Goal: Task Accomplishment & Management: Use online tool/utility

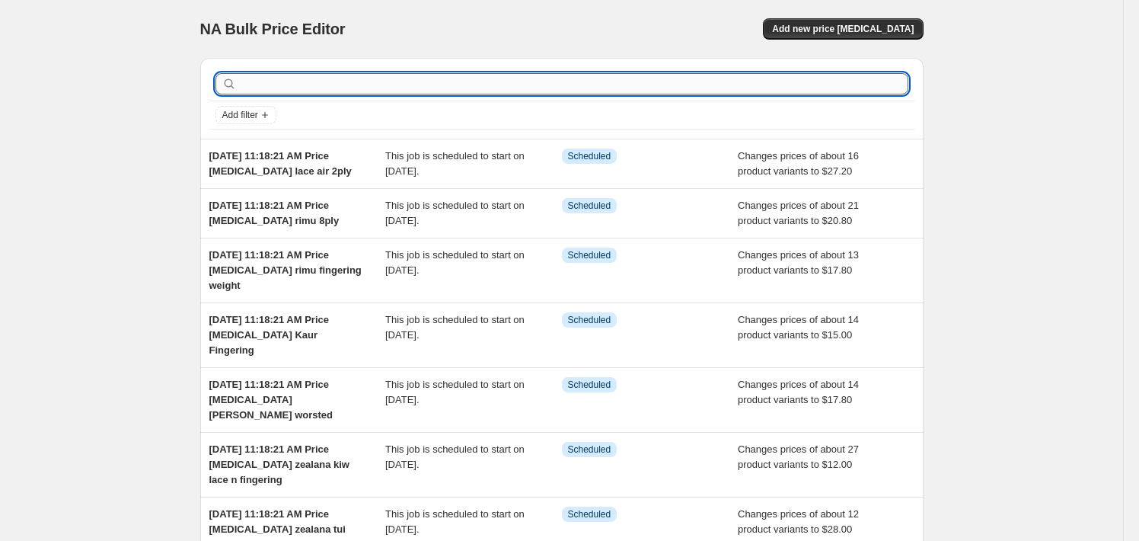
click at [275, 74] on input "text" at bounding box center [574, 83] width 668 height 21
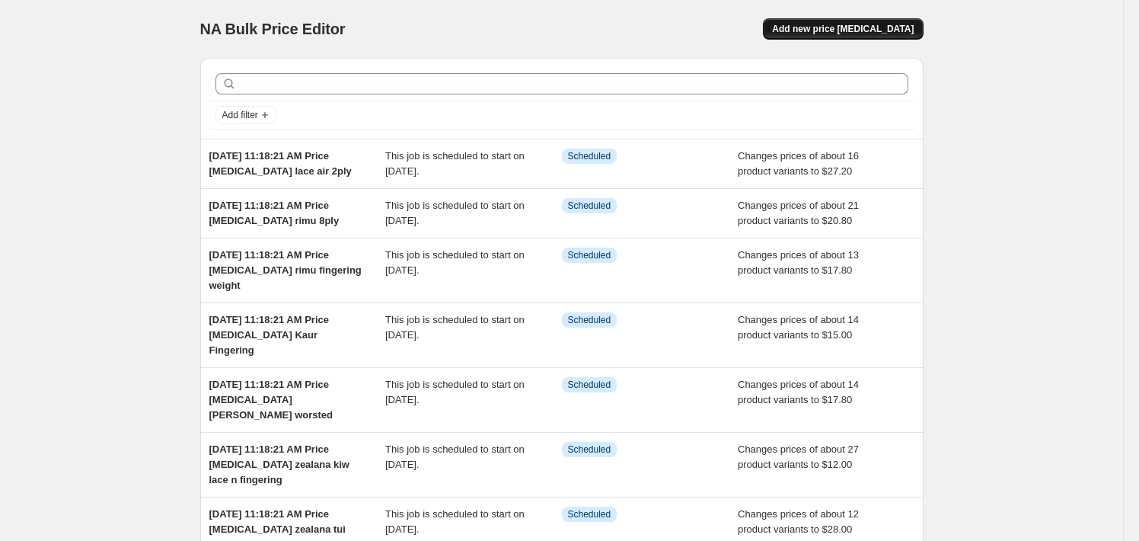
click at [839, 19] on button "Add new price [MEDICAL_DATA]" at bounding box center [843, 28] width 160 height 21
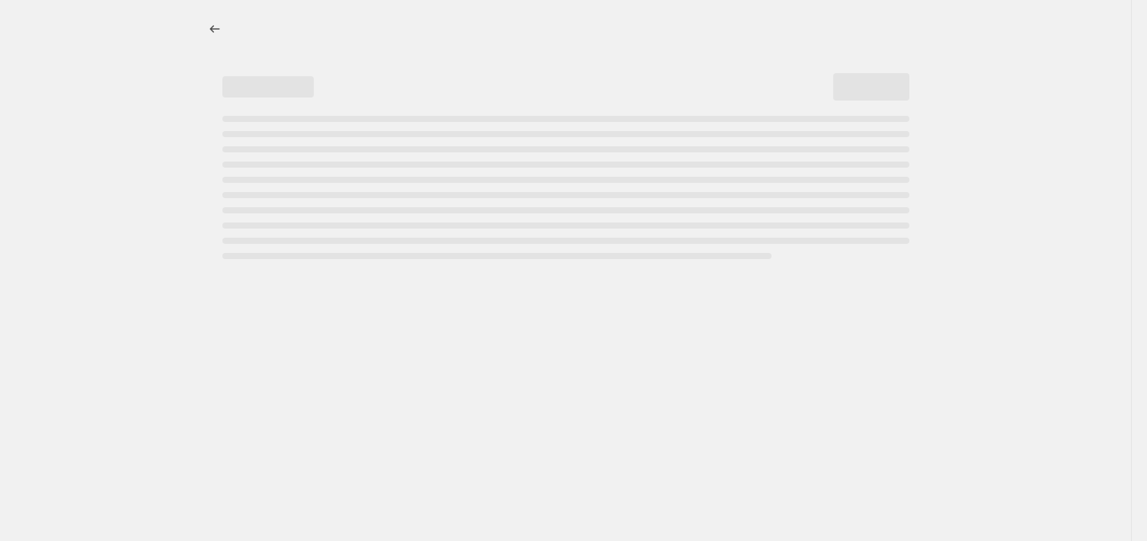
select select "percentage"
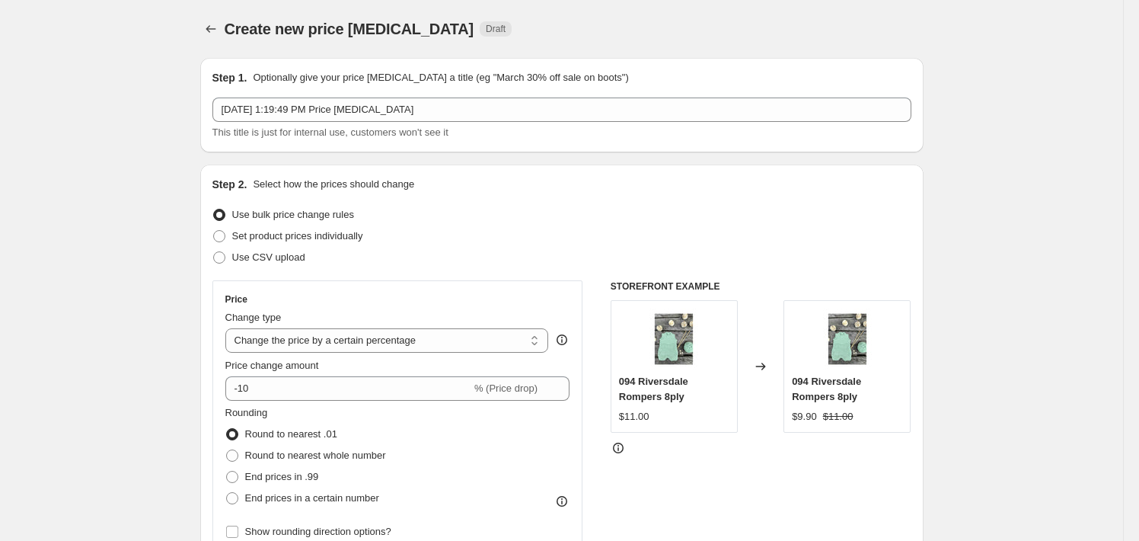
click at [582, 78] on p "Optionally give your price [MEDICAL_DATA] a title (eg "March 30% off sale on bo…" at bounding box center [440, 77] width 375 height 15
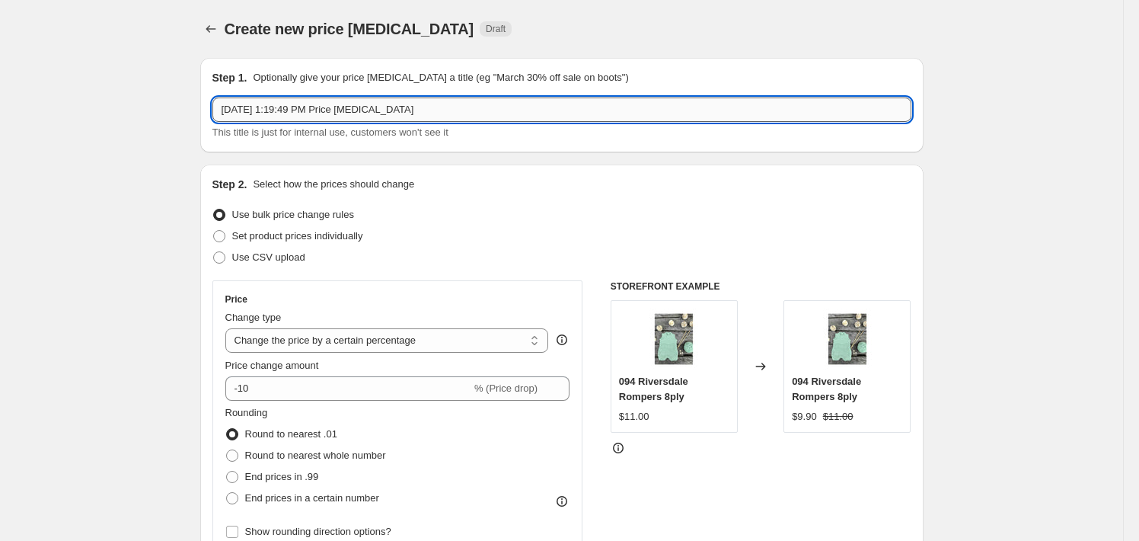
click at [582, 100] on input "[DATE] 1:19:49 PM Price [MEDICAL_DATA]" at bounding box center [561, 109] width 699 height 24
type input "[DATE] 1:19:49 PM Price [MEDICAL_DATA] Singer Dress Models"
click at [341, 338] on select "Change the price to a certain amount Change the price by a certain amount Chang…" at bounding box center [387, 340] width 324 height 24
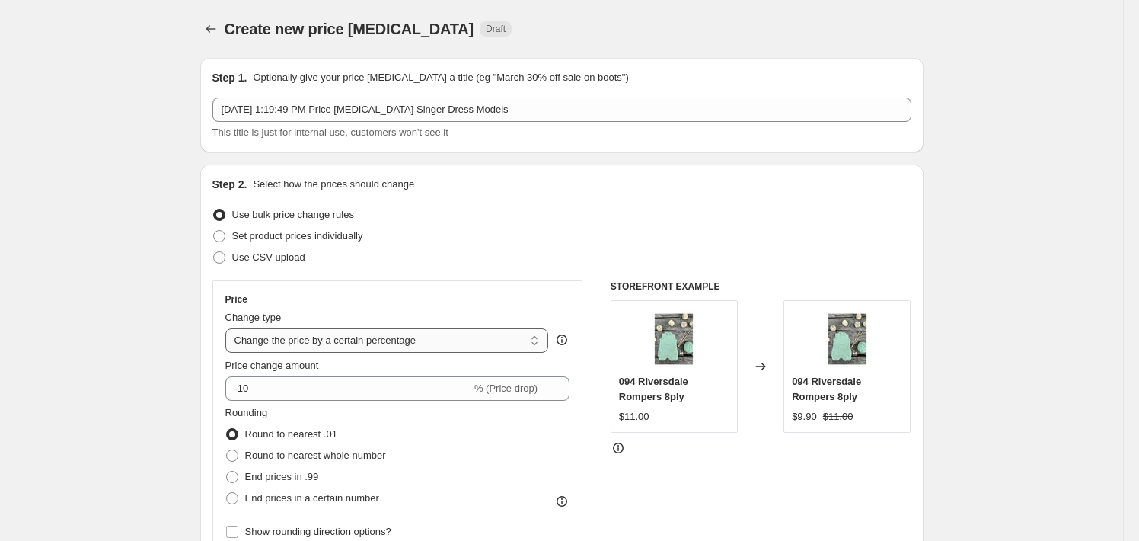
select select "to"
click at [228, 328] on select "Change the price to a certain amount Change the price by a certain amount Chang…" at bounding box center [387, 340] width 324 height 24
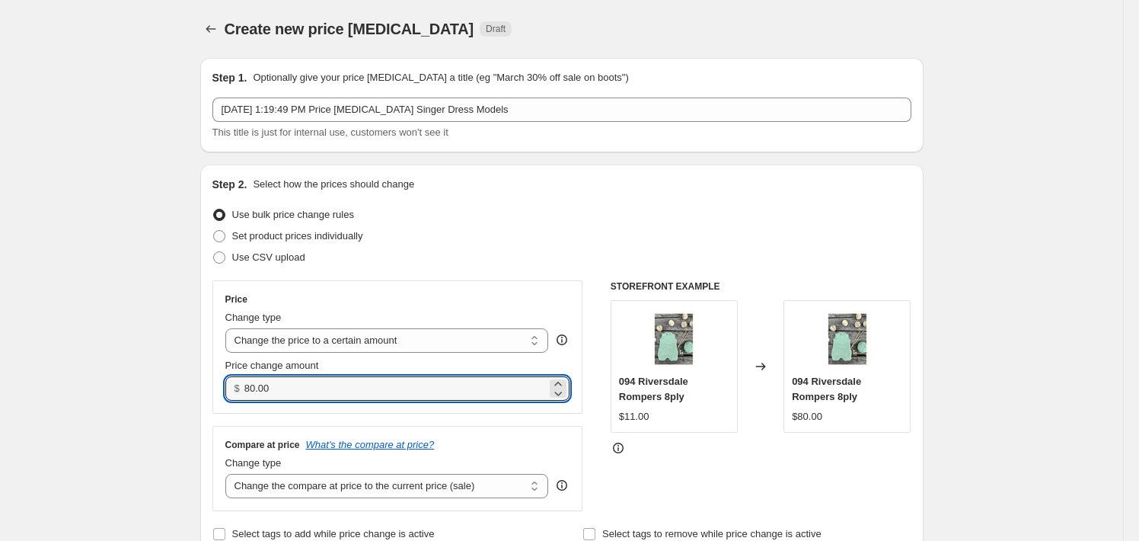
drag, startPoint x: 285, startPoint y: 391, endPoint x: 215, endPoint y: 391, distance: 70.0
click at [215, 391] on div "Step 2. Select how the prices should change Use bulk price change rules Set pro…" at bounding box center [561, 360] width 723 height 392
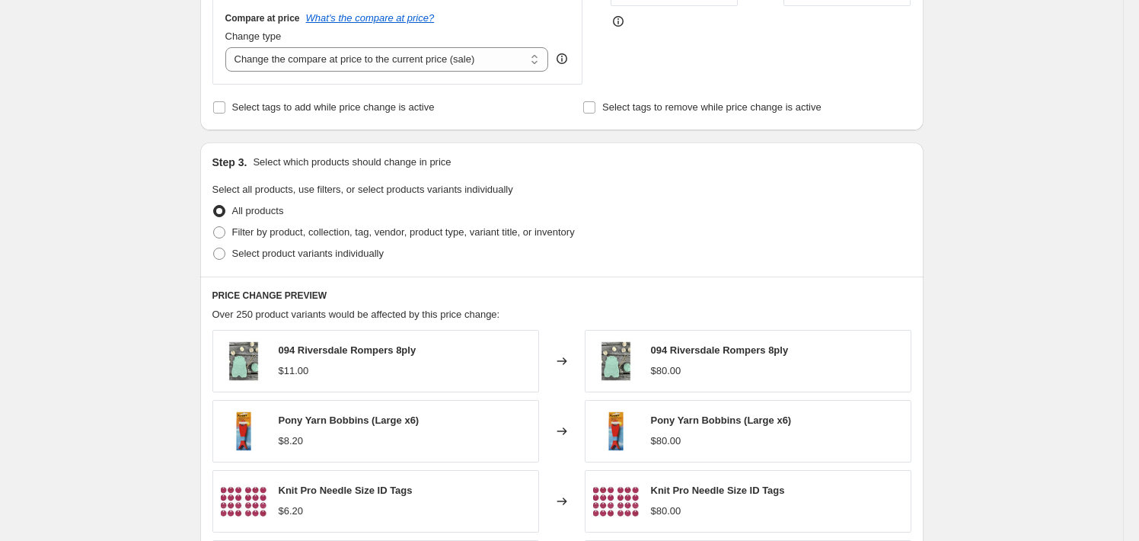
scroll to position [457, 0]
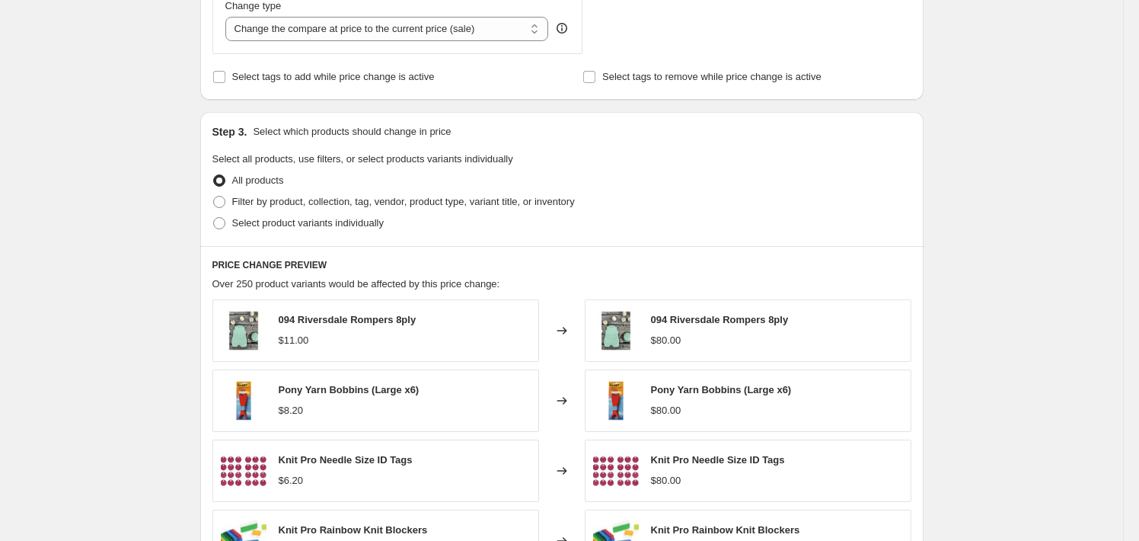
type input "299.00"
click at [545, 248] on div "PRICE CHANGE PREVIEW Over 250 product variants would be affected by this price …" at bounding box center [561, 466] width 723 height 441
click at [537, 196] on span "Filter by product, collection, tag, vendor, product type, variant title, or inv…" at bounding box center [403, 201] width 343 height 11
click at [214, 196] on input "Filter by product, collection, tag, vendor, product type, variant title, or inv…" at bounding box center [213, 196] width 1 height 1
radio input "true"
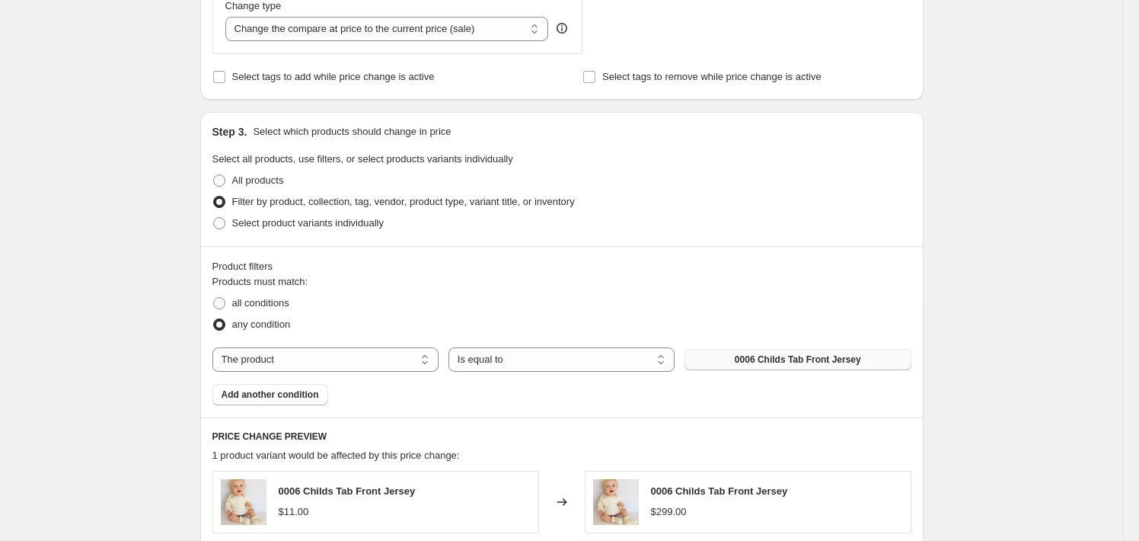
click at [757, 356] on span "0006 Childs Tab Front Jersey" at bounding box center [798, 359] width 126 height 12
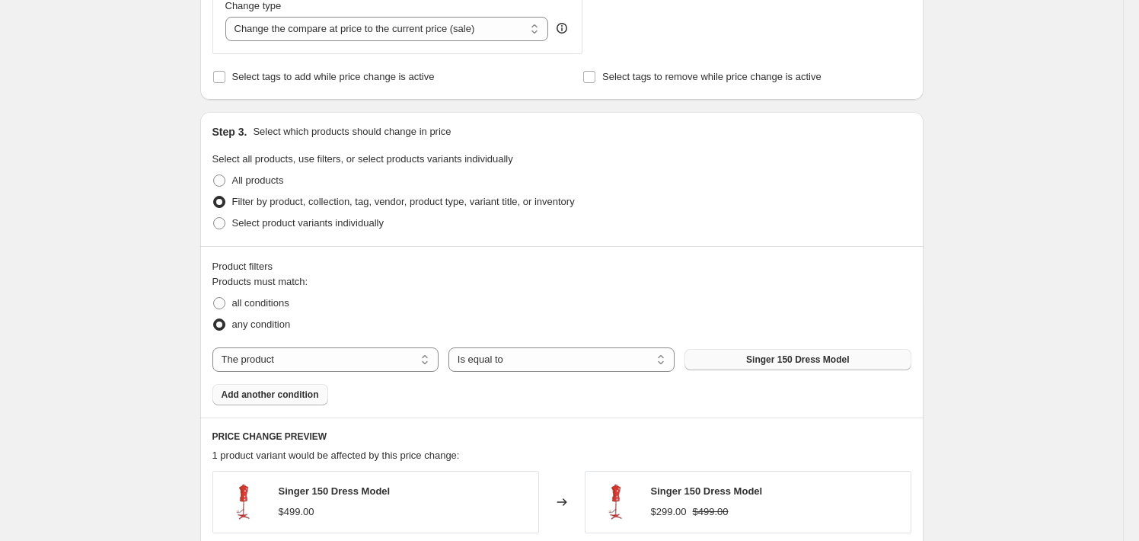
click at [259, 400] on span "Add another condition" at bounding box center [270, 394] width 97 height 12
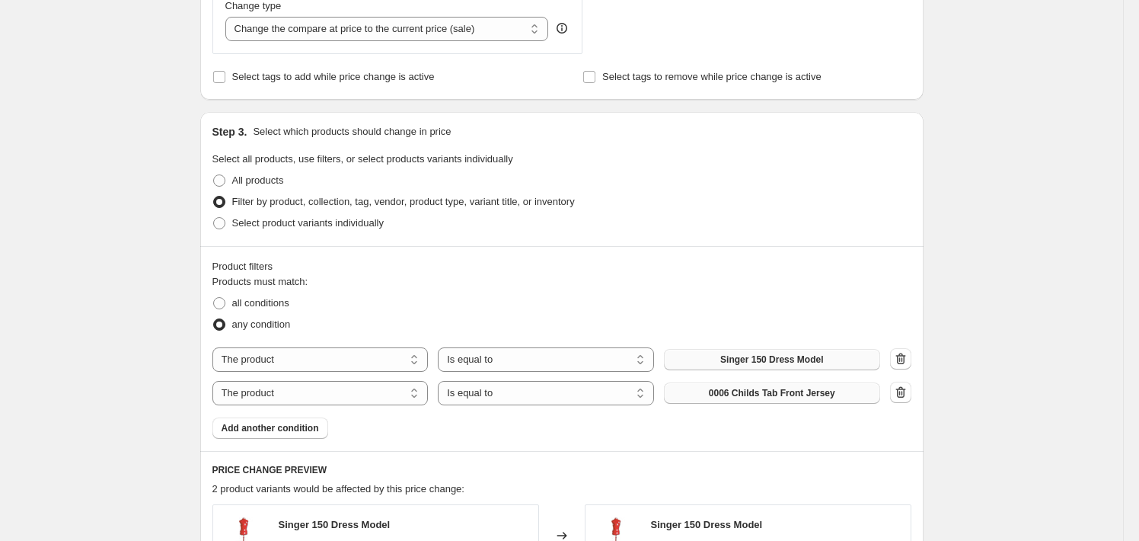
click at [785, 391] on span "0006 Childs Tab Front Jersey" at bounding box center [772, 393] width 126 height 12
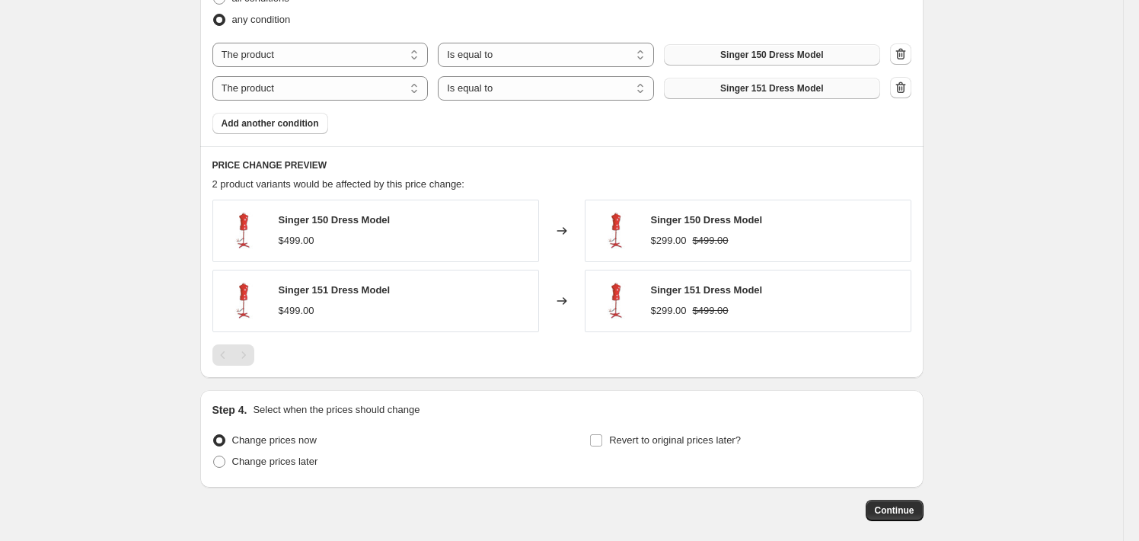
scroll to position [834, 0]
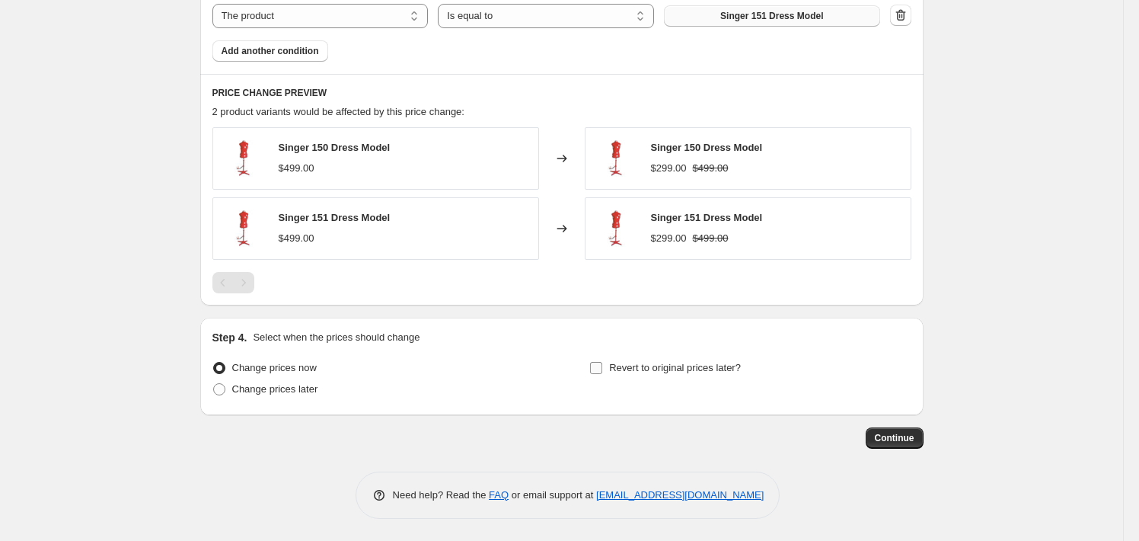
click at [603, 368] on span at bounding box center [596, 368] width 14 height 14
click at [602, 368] on input "Revert to original prices later?" at bounding box center [596, 368] width 12 height 12
checkbox input "true"
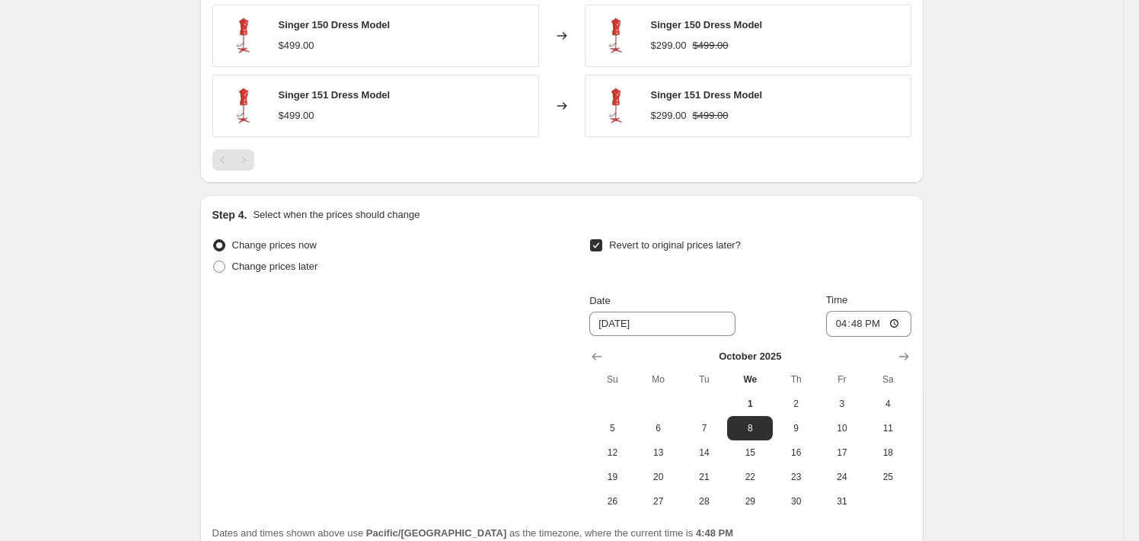
scroll to position [986, 0]
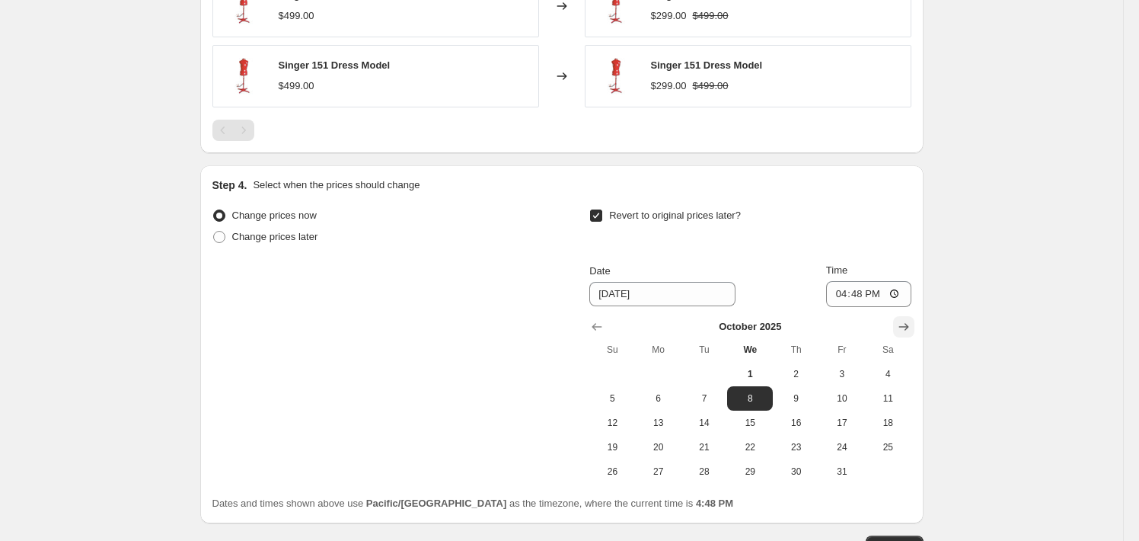
click at [908, 327] on icon "Show next month, November 2025" at bounding box center [903, 326] width 15 height 15
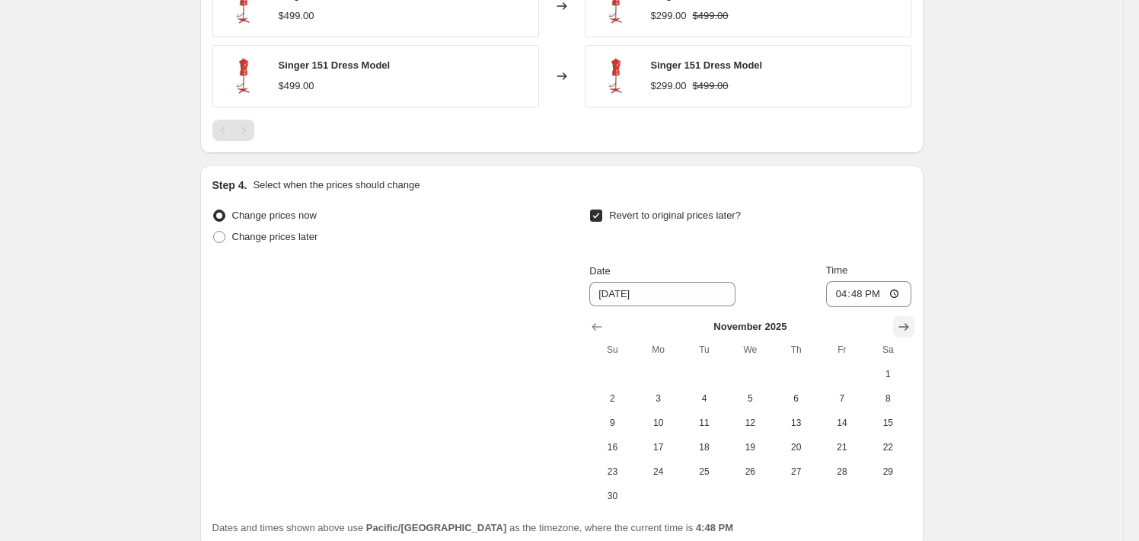
click at [908, 327] on icon "Show next month, December 2025" at bounding box center [903, 326] width 15 height 15
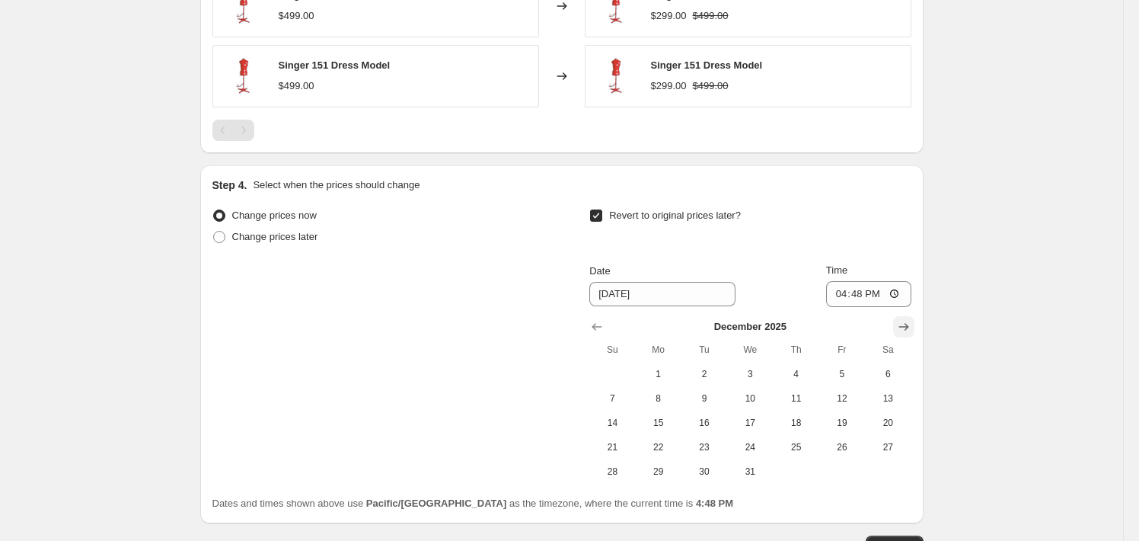
click at [908, 327] on icon "Show next month, January 2026" at bounding box center [903, 326] width 15 height 15
click at [878, 467] on span "31" at bounding box center [887, 471] width 33 height 12
type input "[DATE]"
click at [847, 295] on input "16:48" at bounding box center [868, 294] width 85 height 26
type input "23:59"
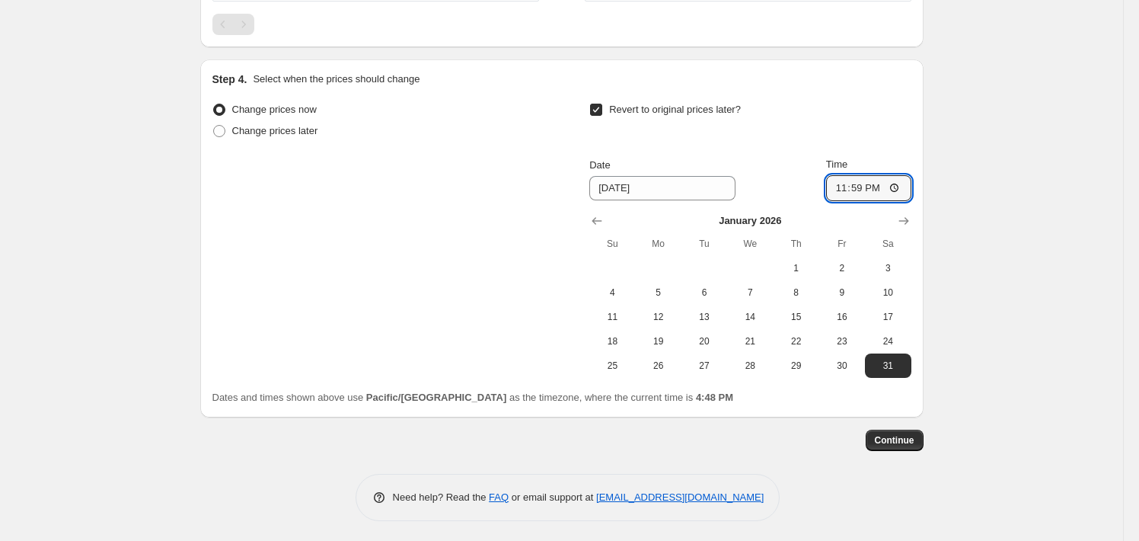
scroll to position [1094, 0]
click at [903, 432] on span "Continue" at bounding box center [895, 438] width 40 height 12
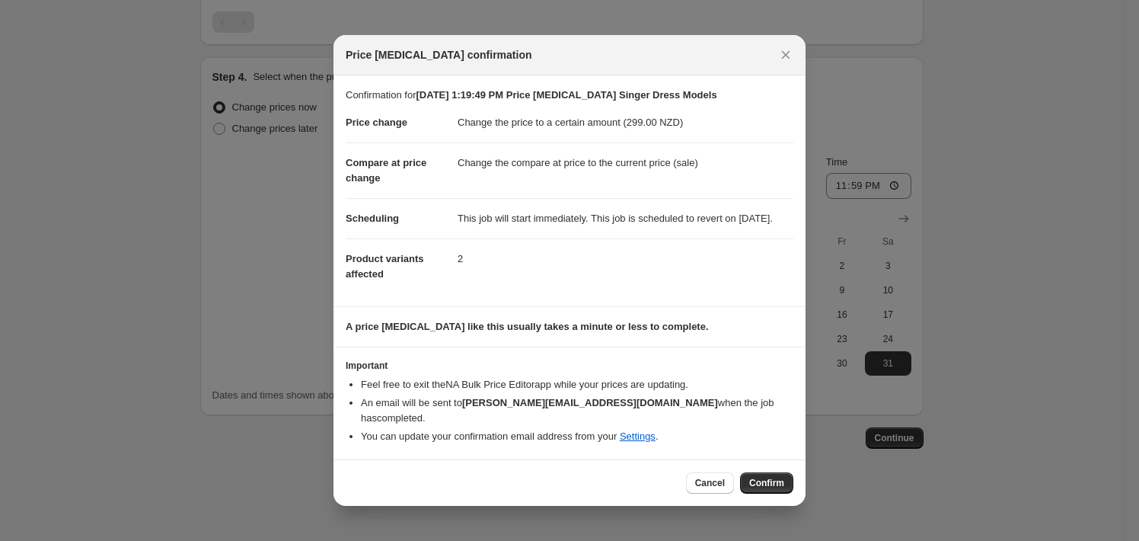
click at [778, 474] on button "Confirm" at bounding box center [766, 482] width 53 height 21
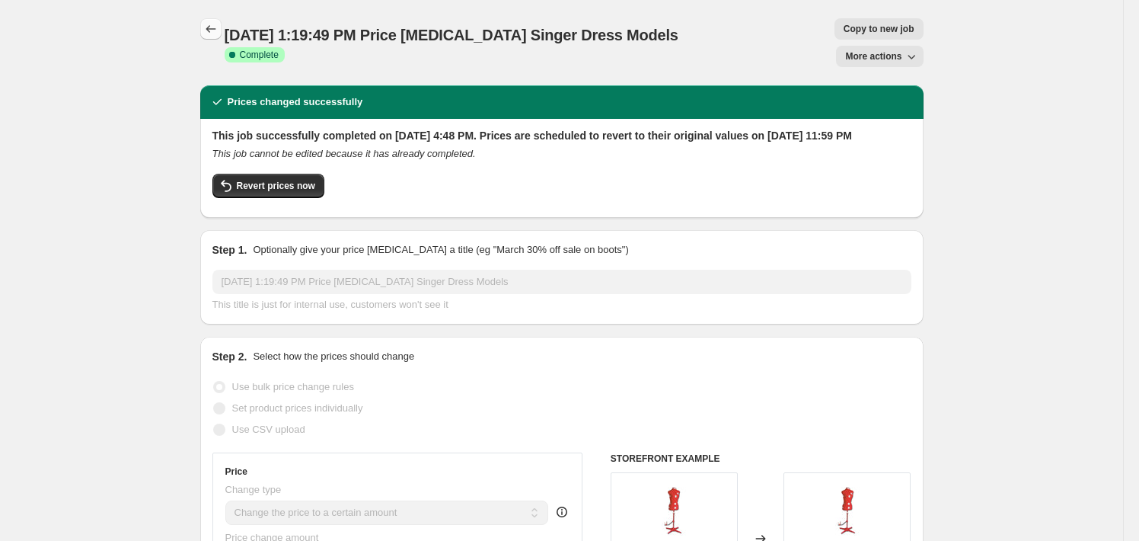
click at [211, 32] on icon "Price change jobs" at bounding box center [210, 28] width 15 height 15
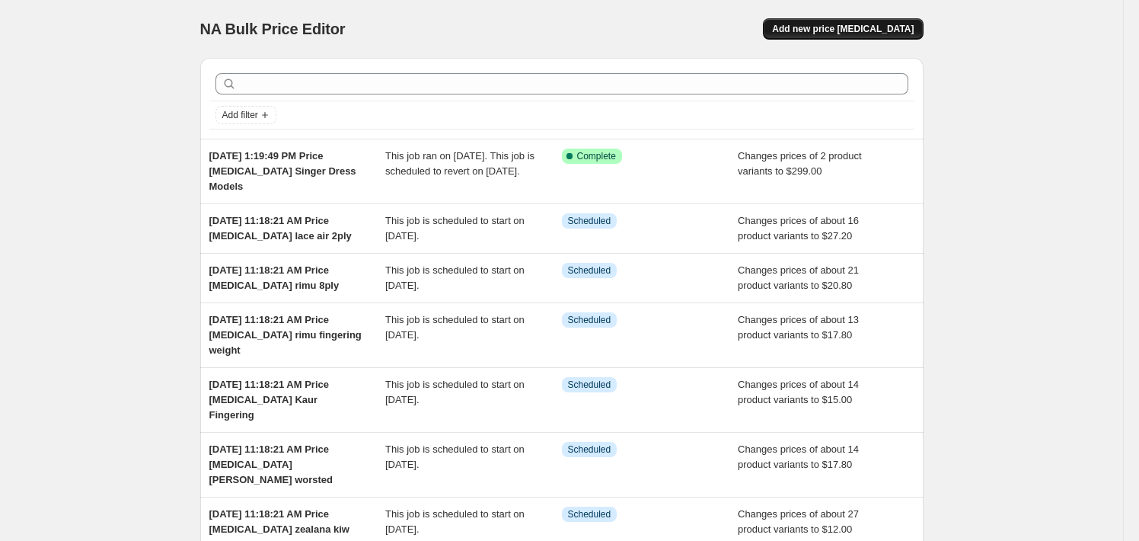
click at [850, 33] on span "Add new price [MEDICAL_DATA]" at bounding box center [843, 29] width 142 height 12
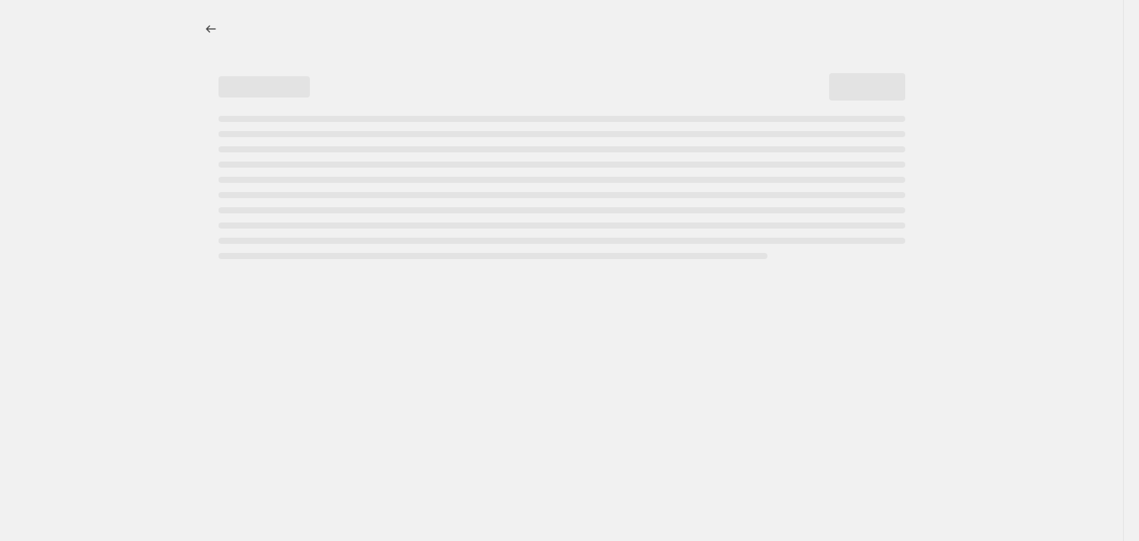
select select "percentage"
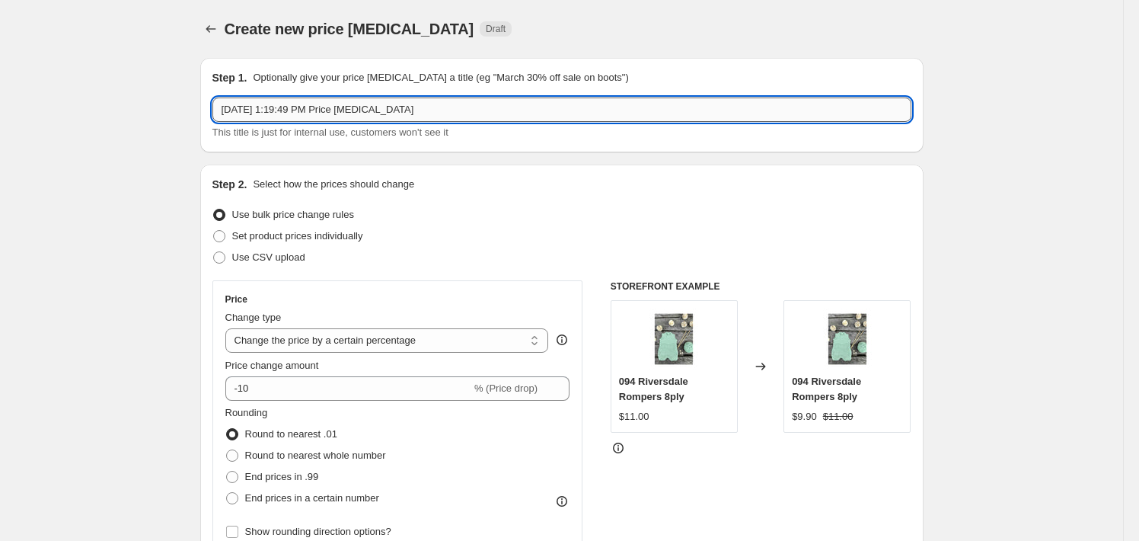
click at [436, 116] on input "[DATE] 1:19:49 PM Price [MEDICAL_DATA]" at bounding box center [561, 109] width 699 height 24
type input "[DATE] 1:19:49 PM Price [MEDICAL_DATA] singer oil"
click at [434, 341] on select "Change the price to a certain amount Change the price by a certain amount Chang…" at bounding box center [387, 340] width 324 height 24
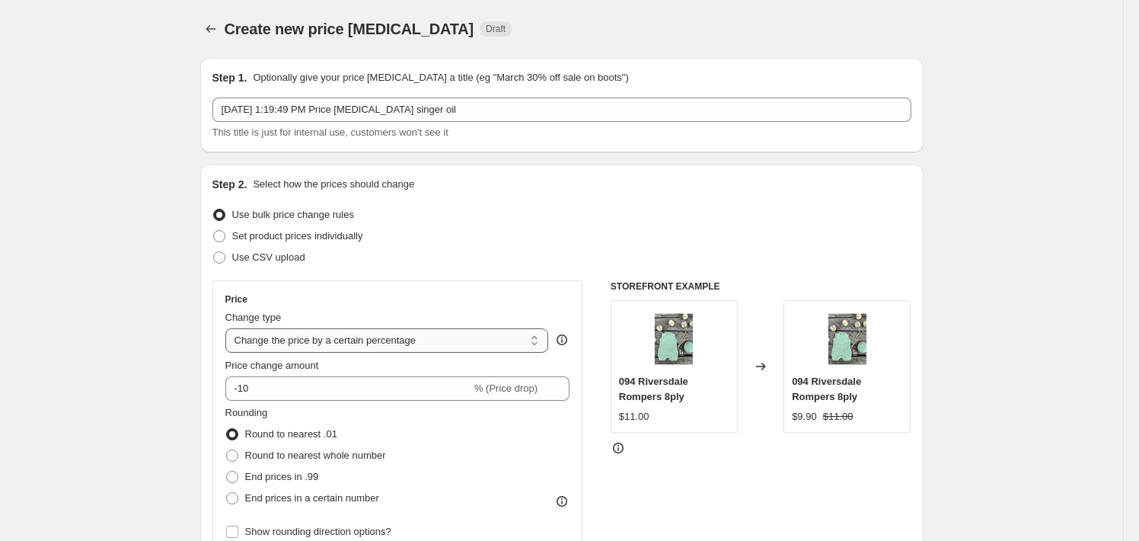
select select "to"
click at [228, 328] on select "Change the price to a certain amount Change the price by a certain amount Chang…" at bounding box center [387, 340] width 324 height 24
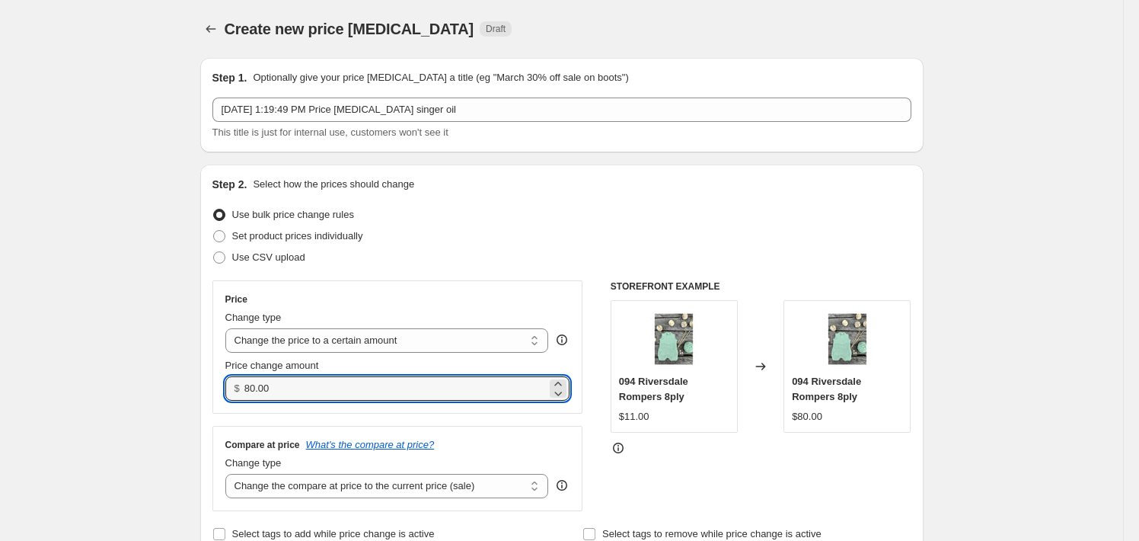
drag, startPoint x: 284, startPoint y: 386, endPoint x: 238, endPoint y: 386, distance: 46.4
click at [238, 386] on div "$ 80.00" at bounding box center [397, 388] width 345 height 24
type input "9.00"
click at [530, 486] on select "Change the compare at price to the current price (sale) Change the compare at p…" at bounding box center [387, 486] width 324 height 24
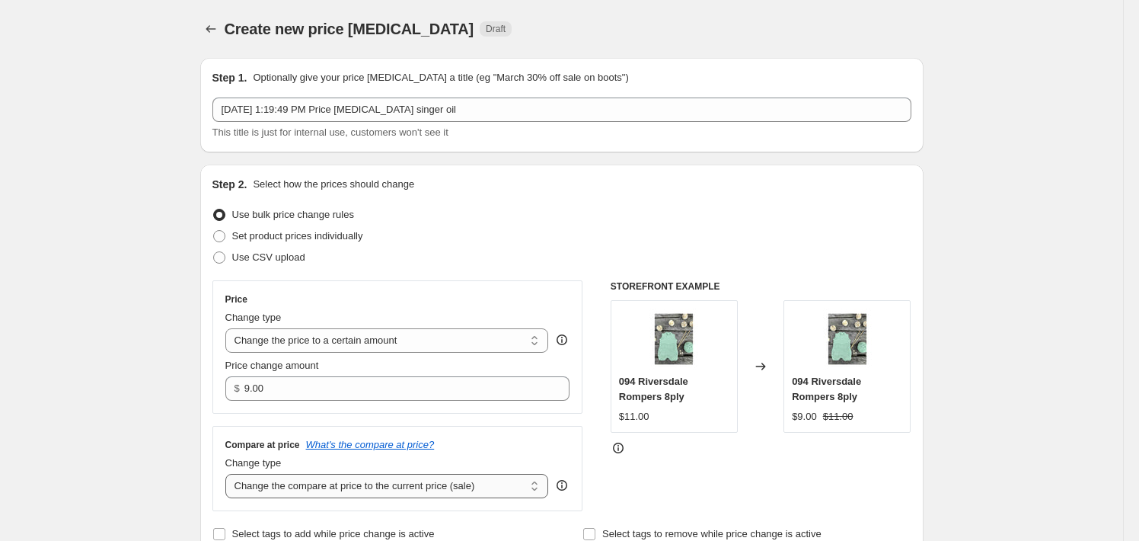
select select "no_change"
click at [228, 474] on select "Change the compare at price to the current price (sale) Change the compare at p…" at bounding box center [387, 486] width 324 height 24
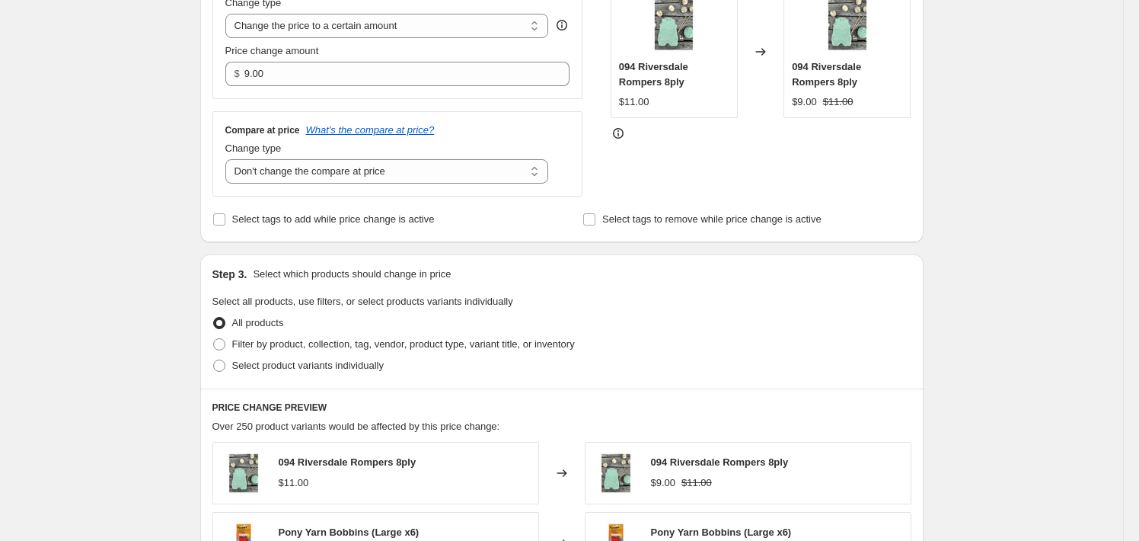
scroll to position [381, 0]
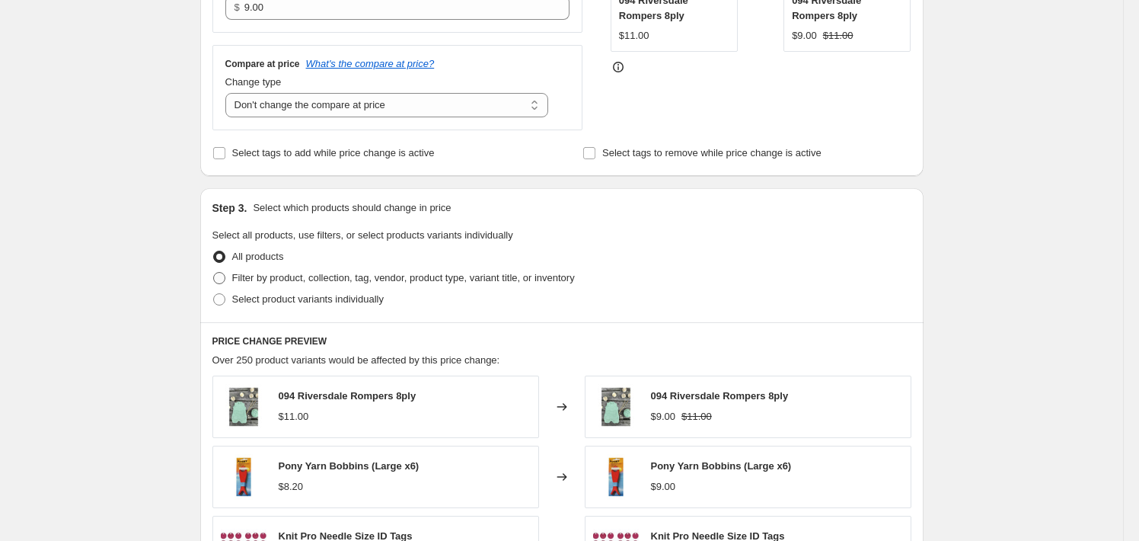
click at [524, 276] on span "Filter by product, collection, tag, vendor, product type, variant title, or inv…" at bounding box center [403, 277] width 343 height 11
click at [214, 273] on input "Filter by product, collection, tag, vendor, product type, variant title, or inv…" at bounding box center [213, 272] width 1 height 1
radio input "true"
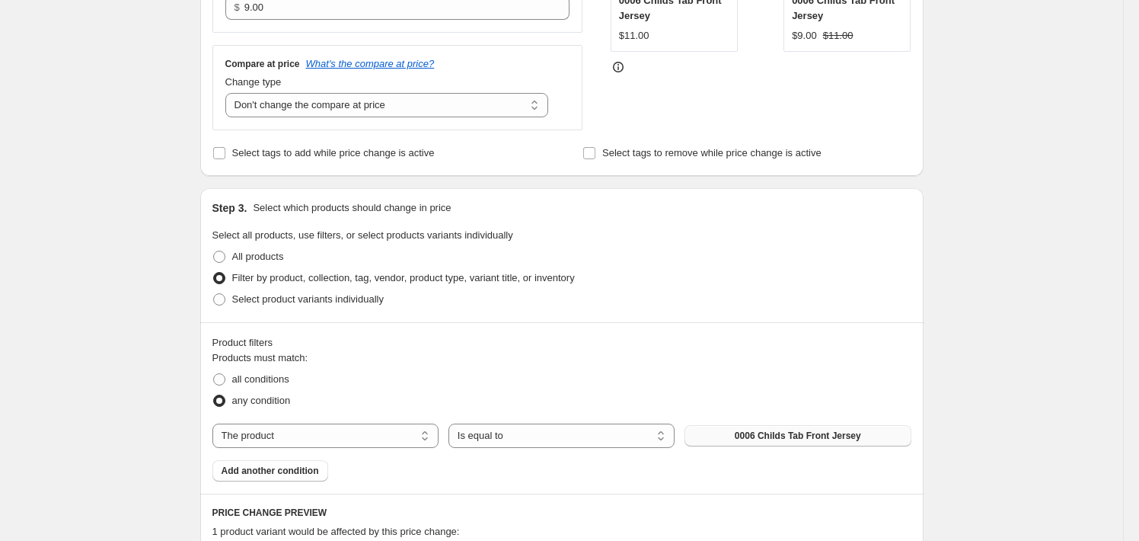
click at [780, 434] on span "0006 Childs Tab Front Jersey" at bounding box center [798, 435] width 126 height 12
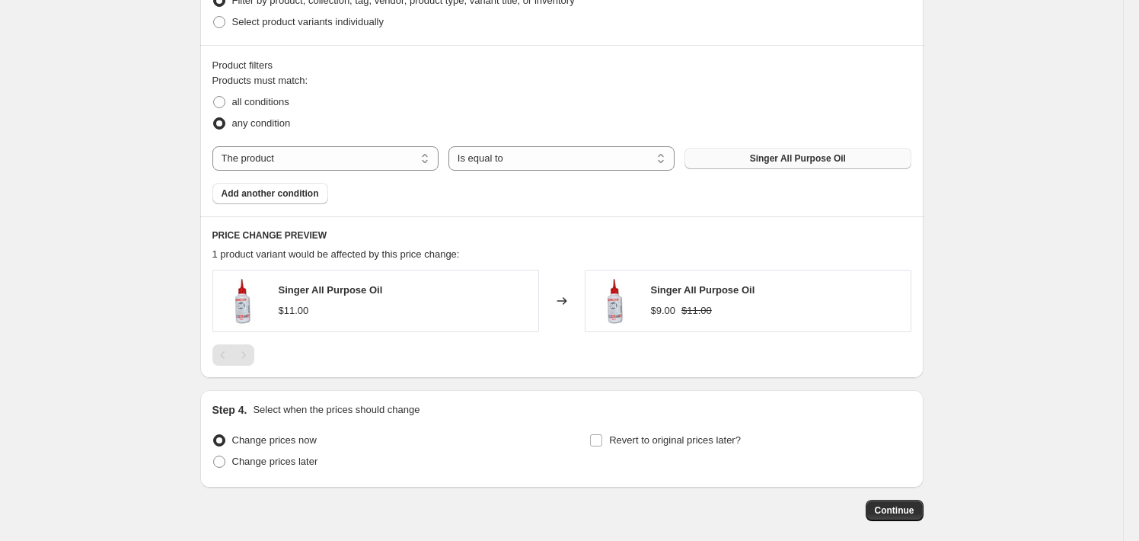
scroll to position [685, 0]
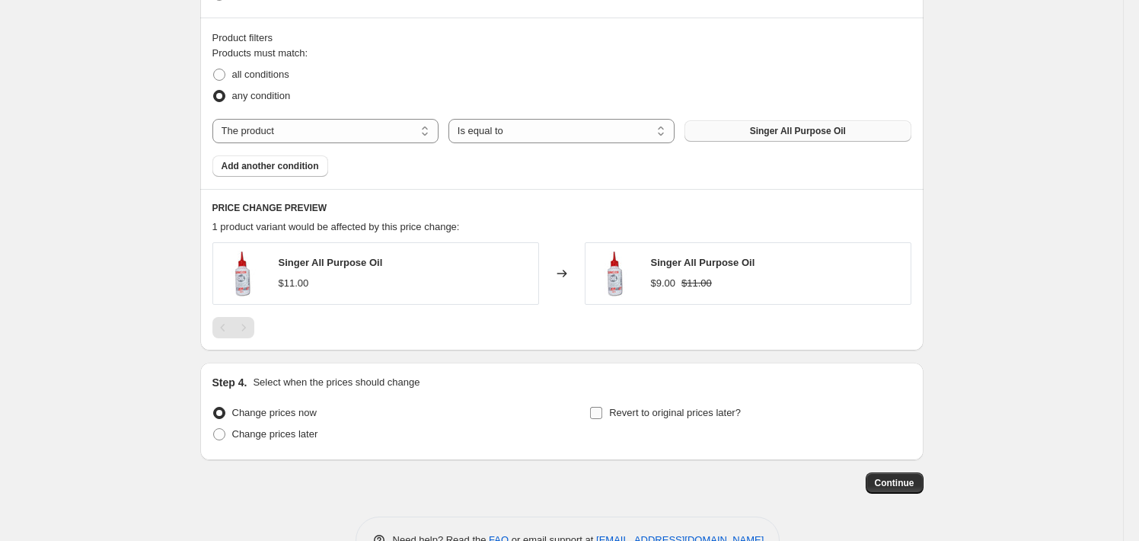
click at [649, 416] on span "Revert to original prices later?" at bounding box center [675, 412] width 132 height 11
click at [602, 416] on input "Revert to original prices later?" at bounding box center [596, 413] width 12 height 12
checkbox input "true"
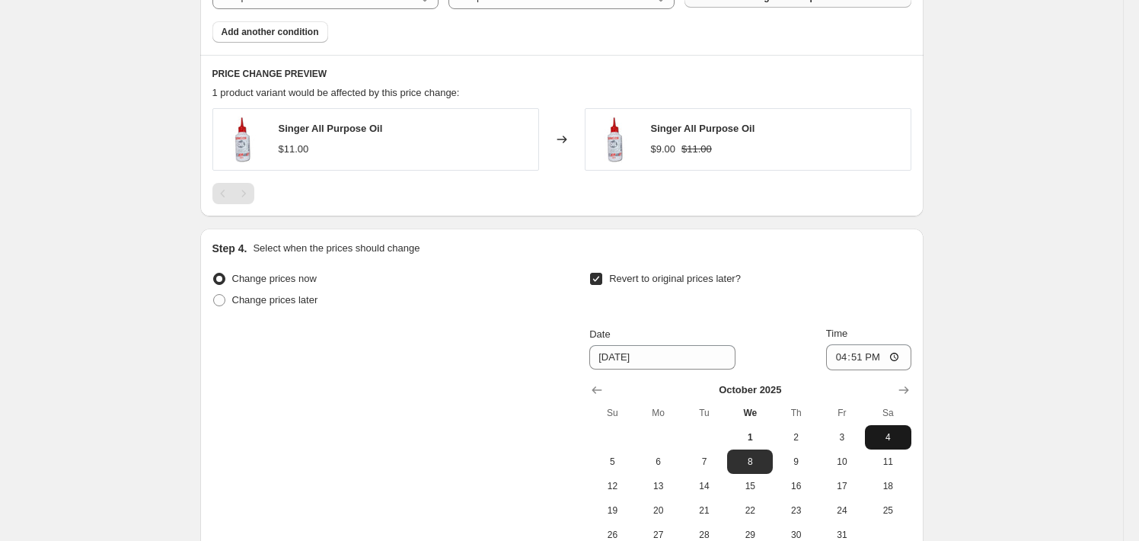
scroll to position [837, 0]
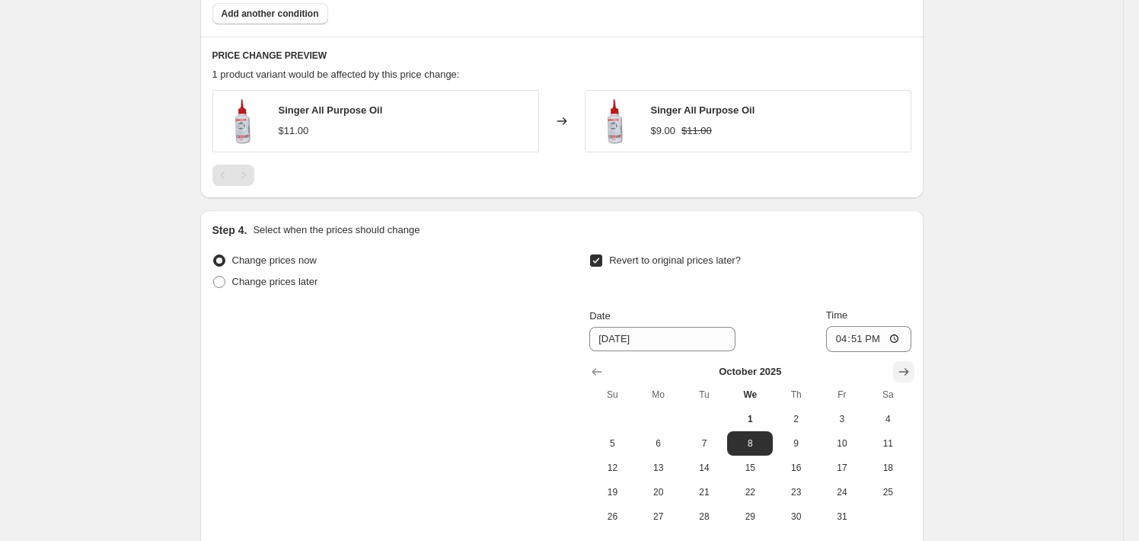
click at [905, 368] on icon "Show next month, November 2025" at bounding box center [903, 371] width 15 height 15
click at [905, 368] on icon "Show next month, December 2025" at bounding box center [903, 371] width 15 height 15
click at [905, 368] on icon "Show next month, January 2026" at bounding box center [903, 371] width 15 height 15
click at [883, 515] on span "31" at bounding box center [887, 516] width 33 height 12
type input "[DATE]"
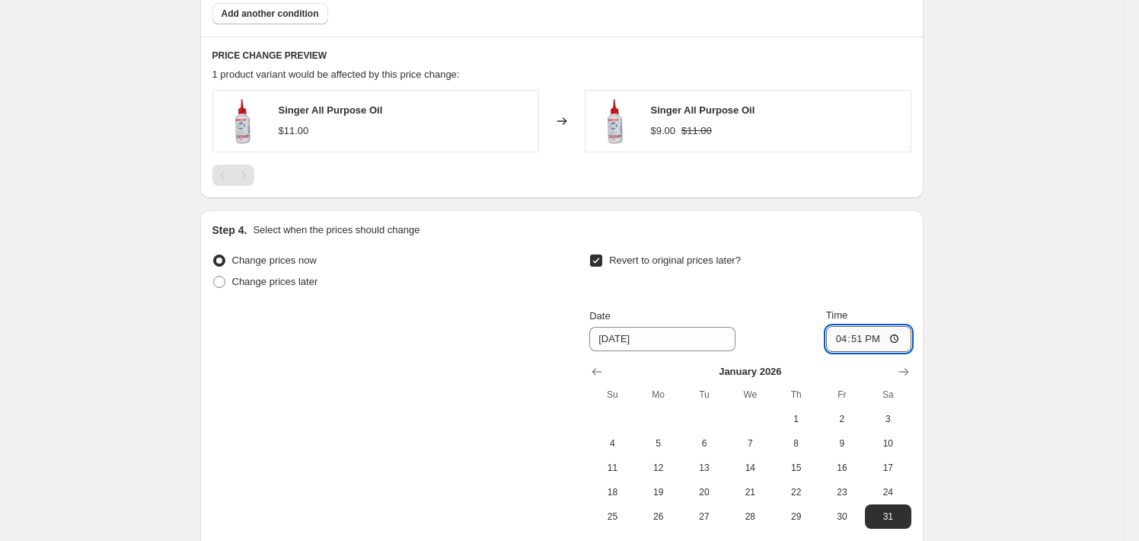
click at [848, 344] on input "16:51" at bounding box center [868, 339] width 85 height 26
click at [858, 333] on input "23:56" at bounding box center [868, 339] width 85 height 26
type input "23:59"
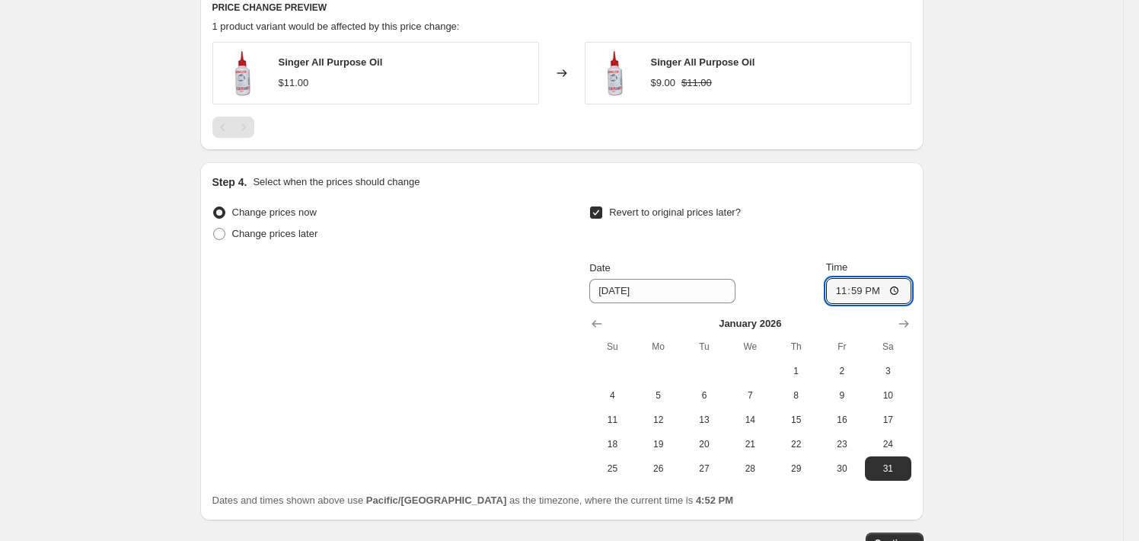
scroll to position [990, 0]
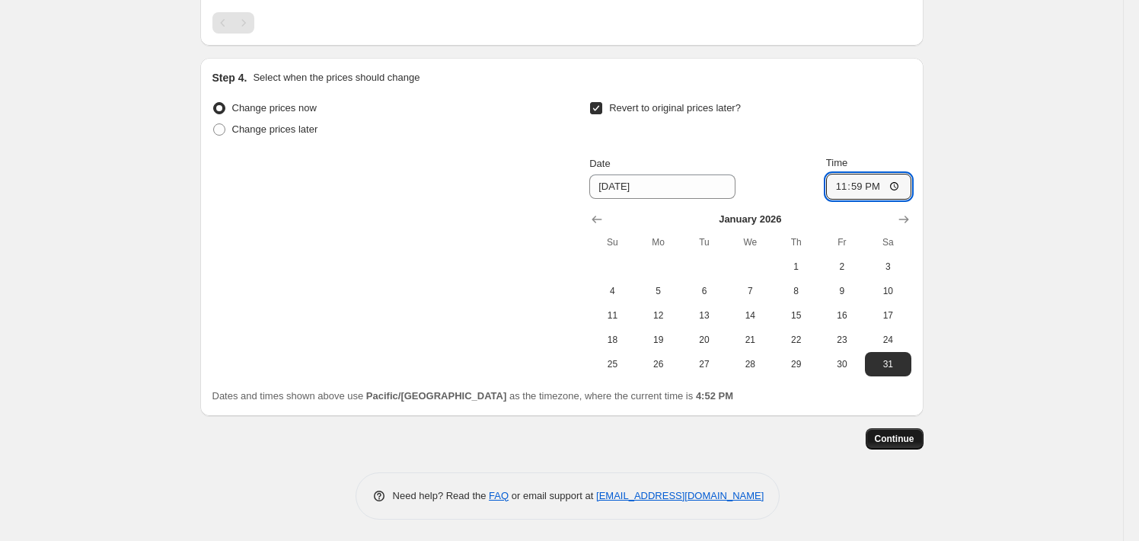
click at [911, 432] on span "Continue" at bounding box center [895, 438] width 40 height 12
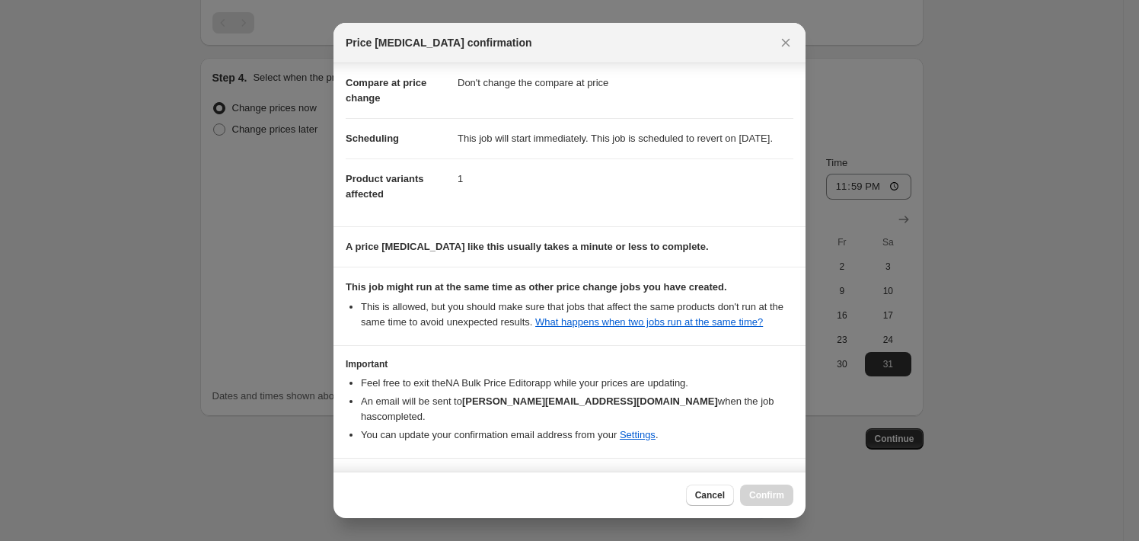
scroll to position [114, 0]
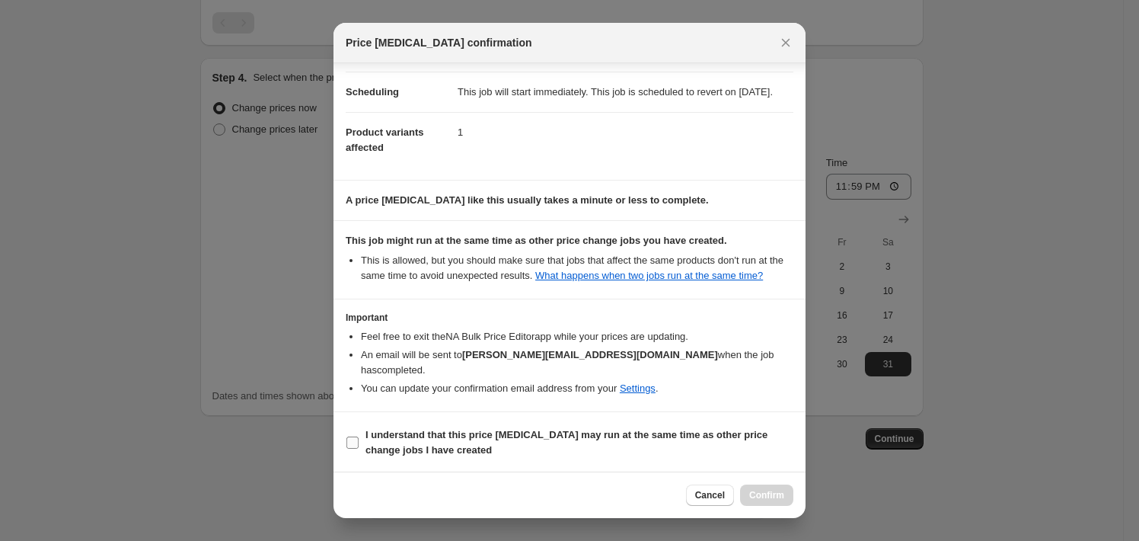
click at [546, 442] on span "I understand that this price [MEDICAL_DATA] may run at the same time as other p…" at bounding box center [579, 442] width 428 height 30
click at [359, 442] on input "I understand that this price [MEDICAL_DATA] may run at the same time as other p…" at bounding box center [352, 442] width 12 height 12
checkbox input "true"
click at [784, 488] on button "Confirm" at bounding box center [766, 494] width 53 height 21
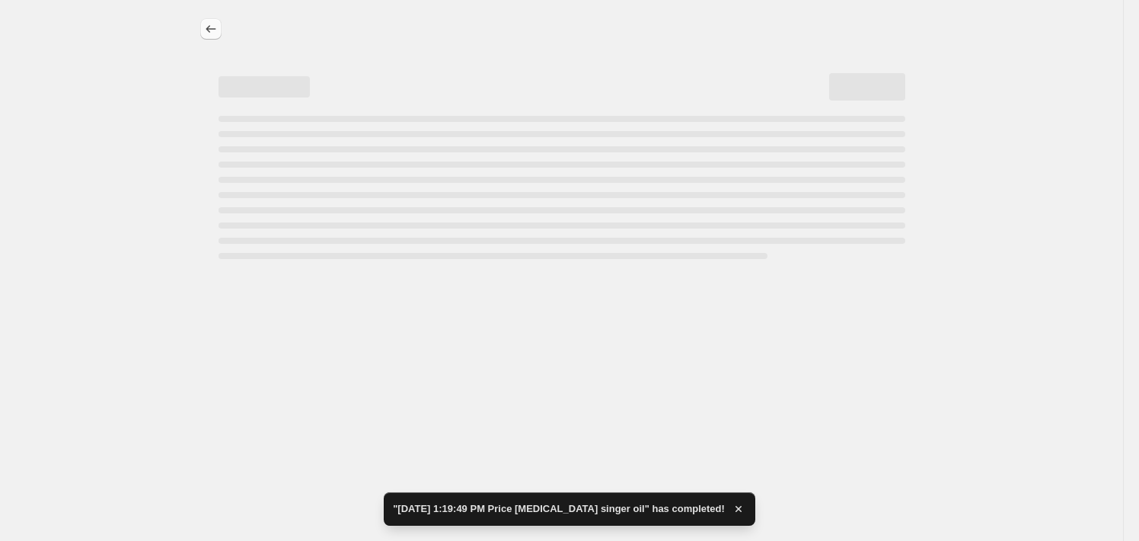
select select "no_change"
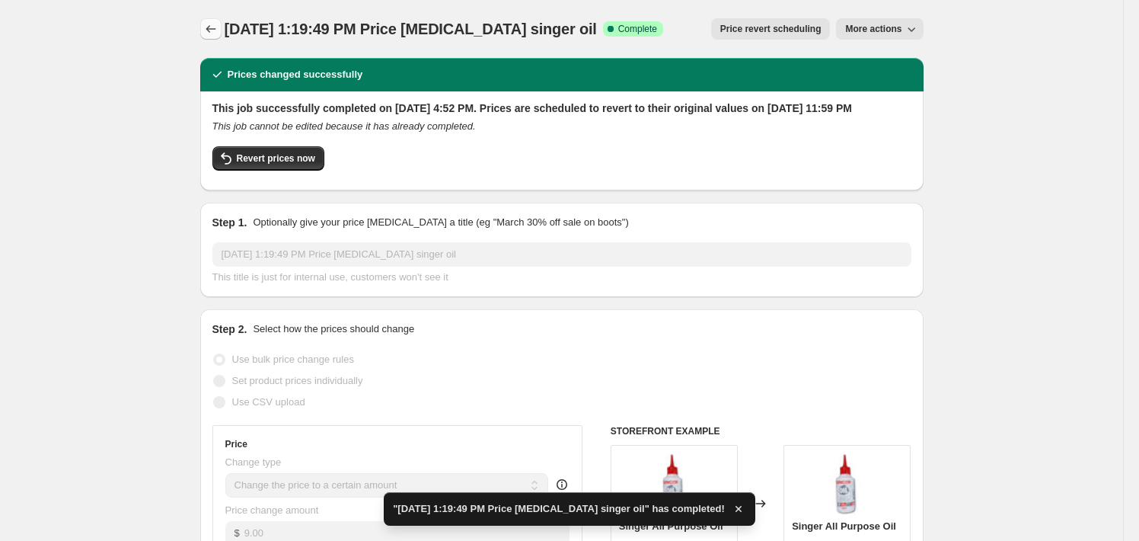
click at [212, 25] on icon "Price change jobs" at bounding box center [210, 28] width 15 height 15
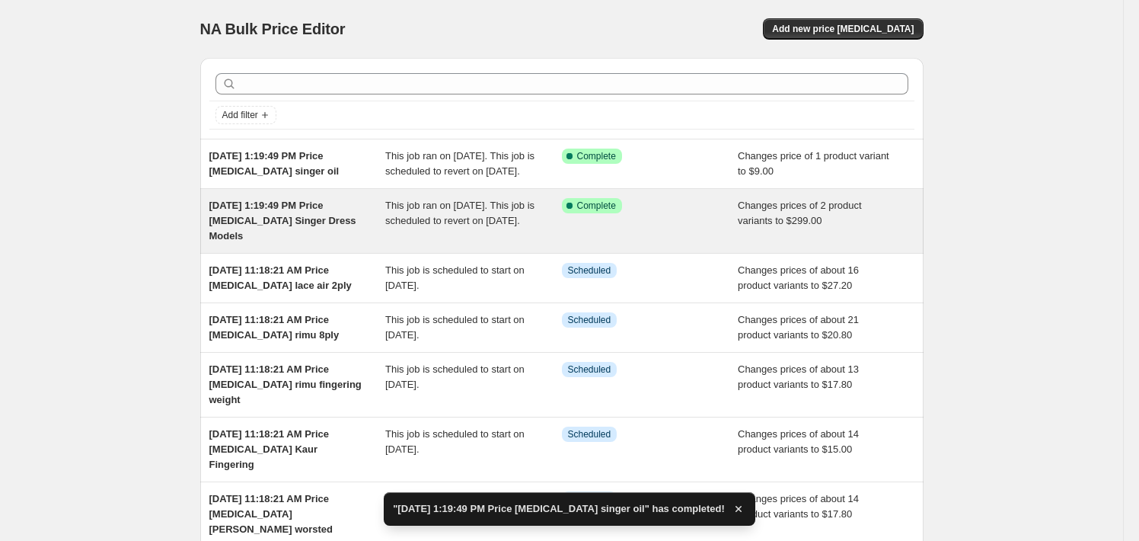
click at [315, 231] on span "[DATE] 1:19:49 PM Price [MEDICAL_DATA] Singer Dress Models" at bounding box center [282, 220] width 147 height 42
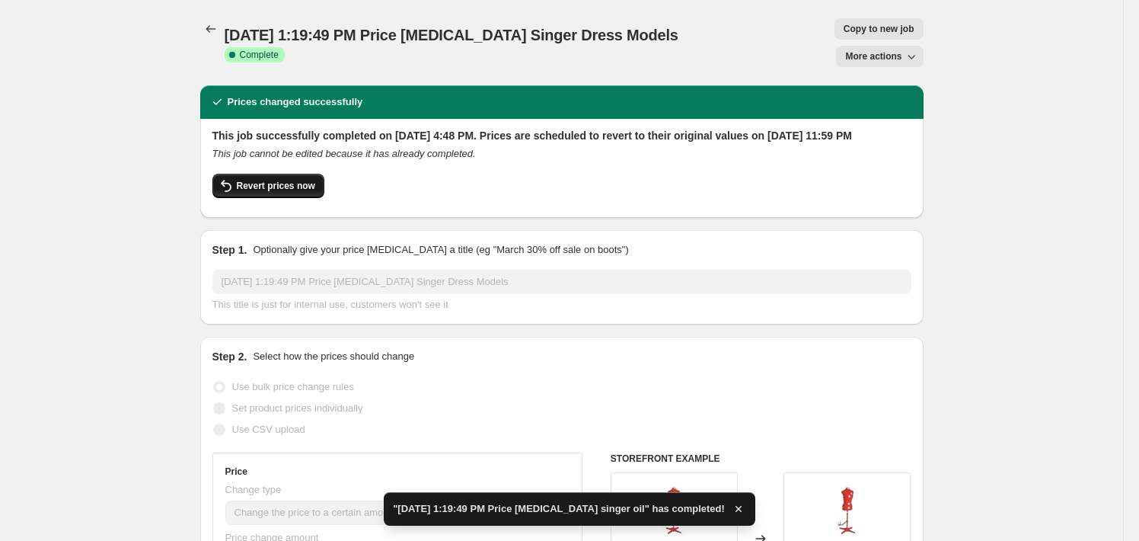
click at [297, 180] on button "Revert prices now" at bounding box center [268, 186] width 112 height 24
checkbox input "false"
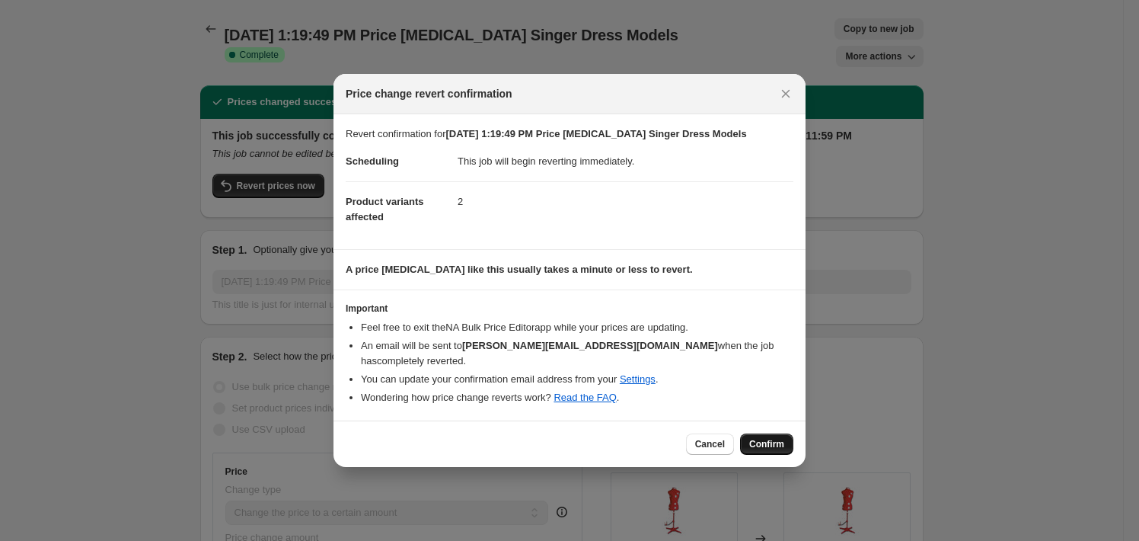
click at [762, 438] on span "Confirm" at bounding box center [766, 444] width 35 height 12
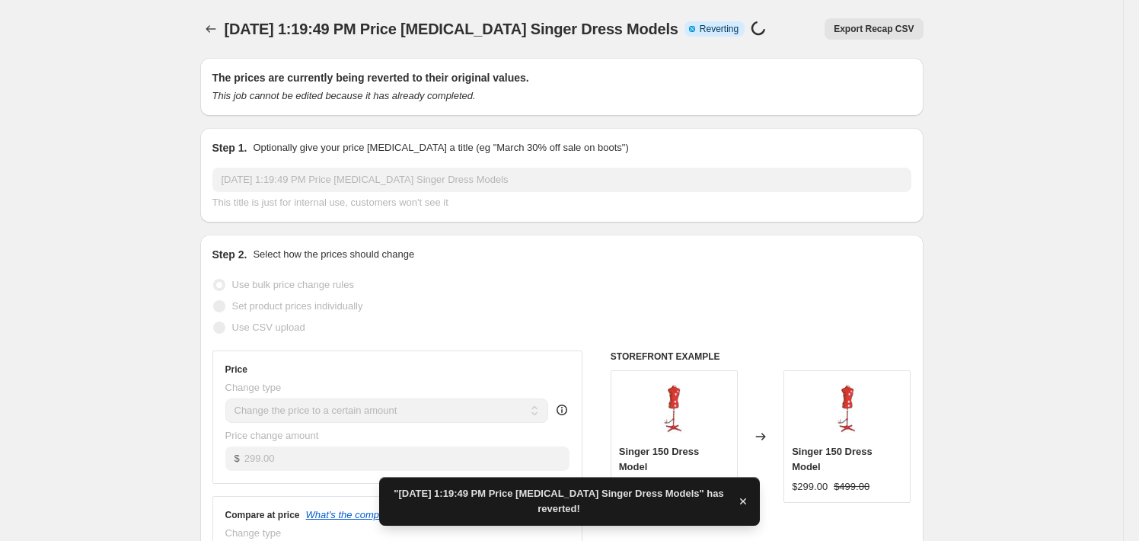
checkbox input "true"
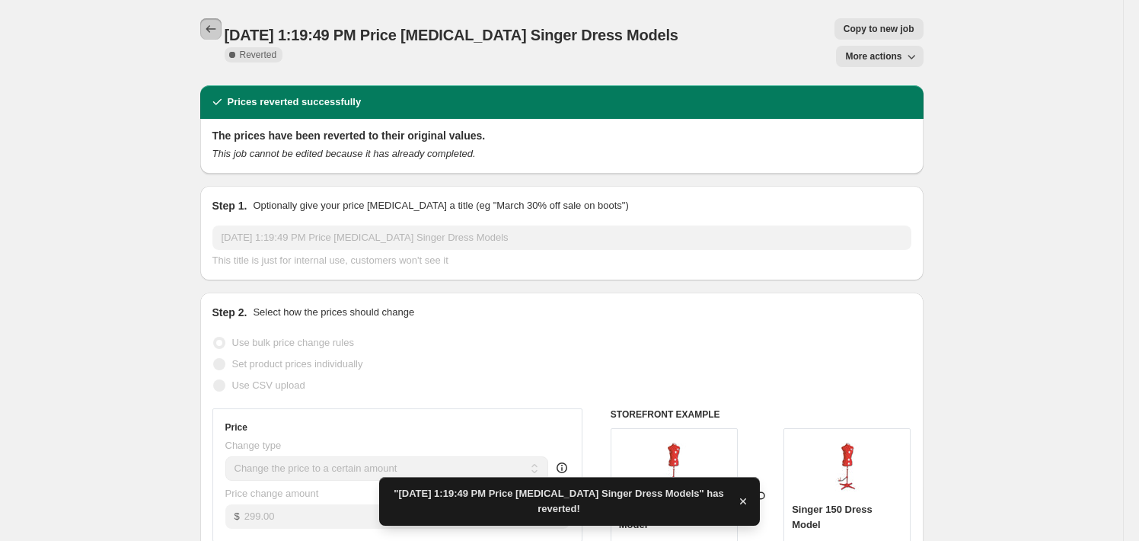
click at [218, 25] on icon "Price change jobs" at bounding box center [210, 28] width 15 height 15
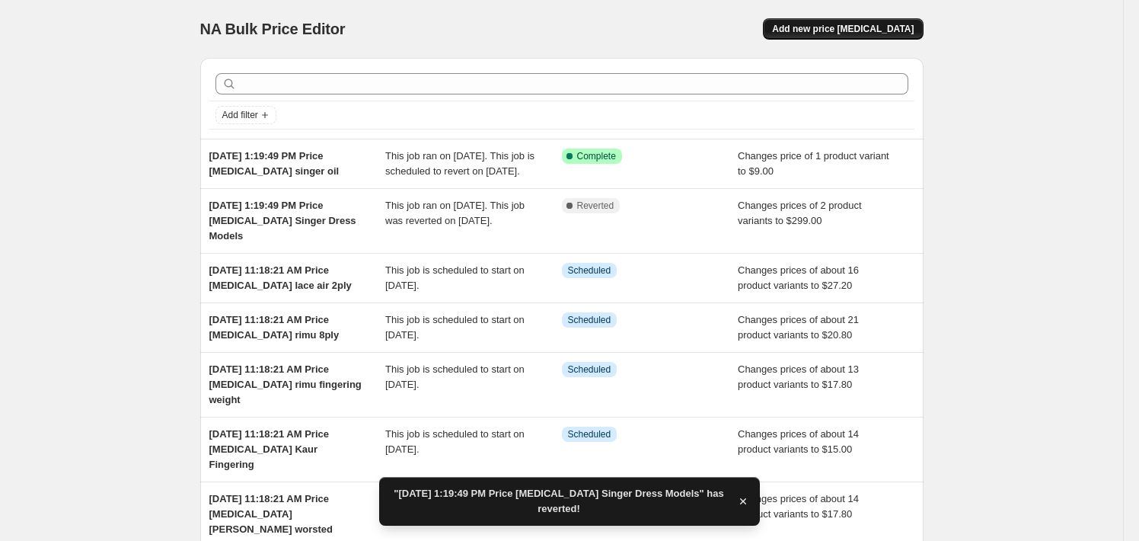
click at [882, 33] on span "Add new price [MEDICAL_DATA]" at bounding box center [843, 29] width 142 height 12
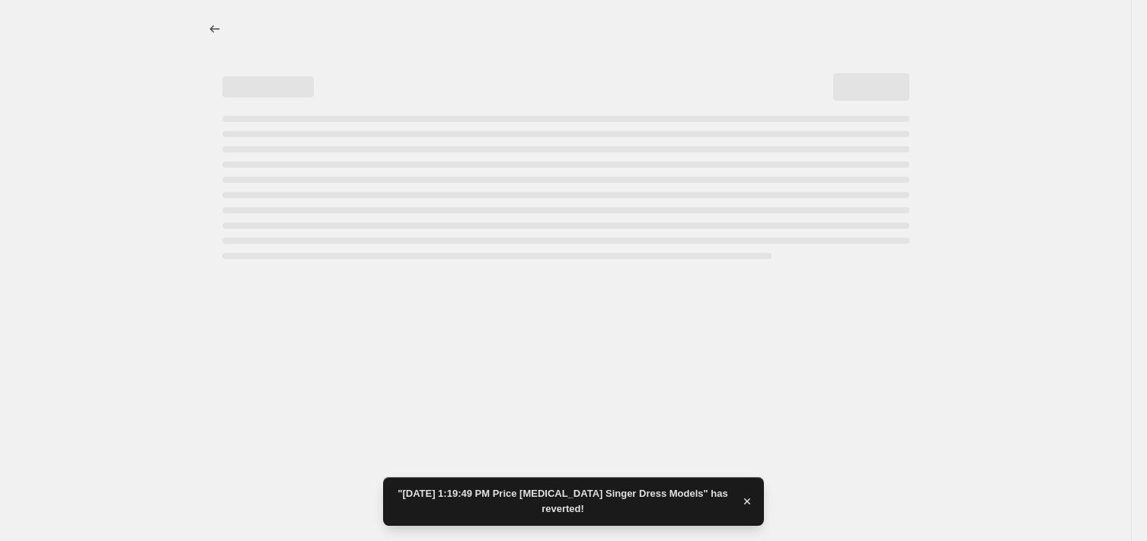
select select "percentage"
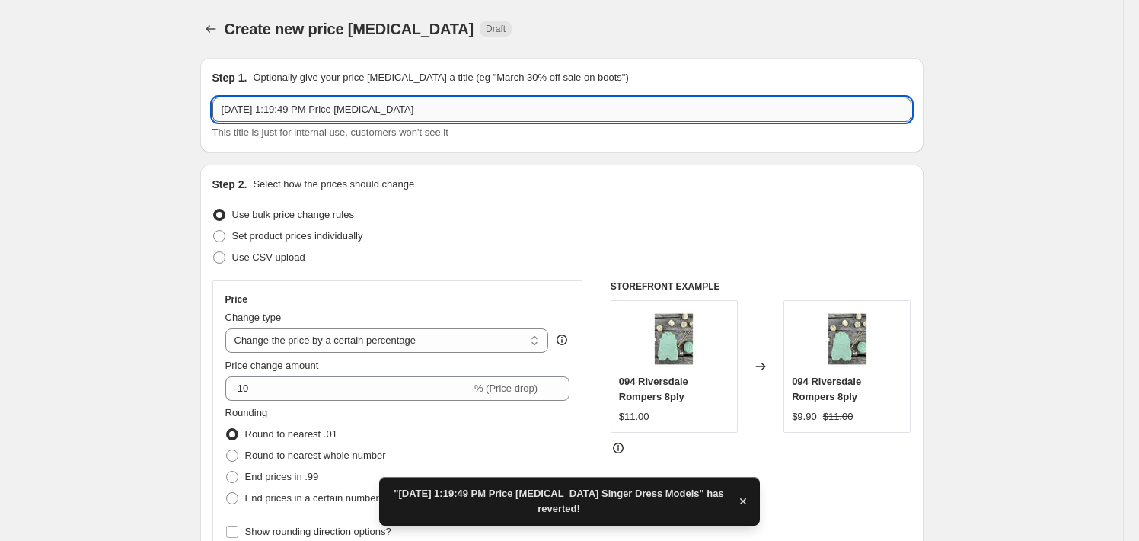
click at [669, 118] on input "[DATE] 1:19:49 PM Price [MEDICAL_DATA]" at bounding box center [561, 109] width 699 height 24
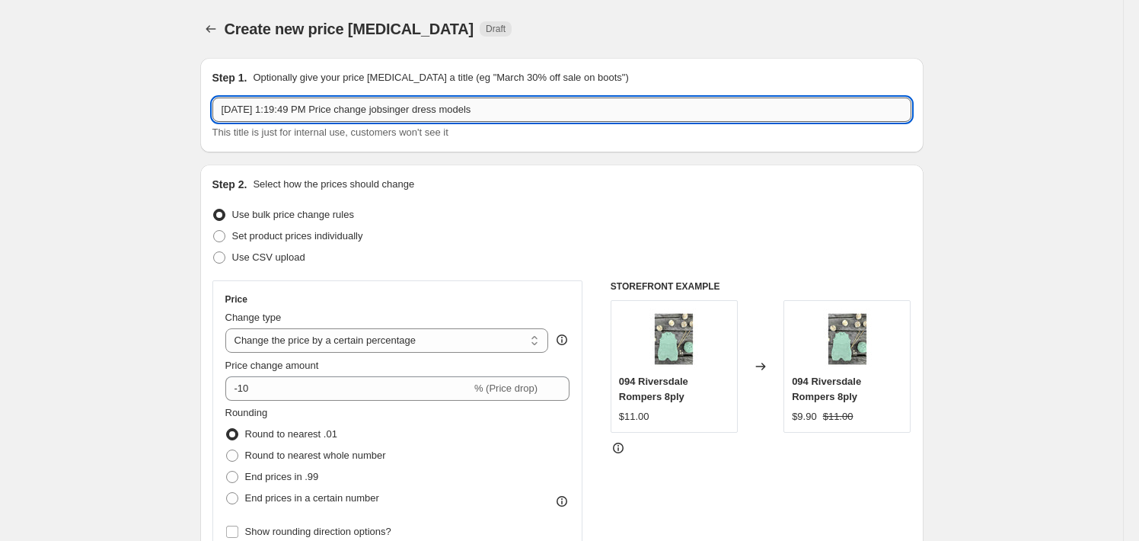
click at [404, 107] on input "[DATE] 1:19:49 PM Price change jobsinger dress models" at bounding box center [561, 109] width 699 height 24
type input "[DATE] 1:19:49 PM Price [MEDICAL_DATA] singer dress models"
click at [345, 343] on select "Change the price to a certain amount Change the price by a certain amount Chang…" at bounding box center [387, 340] width 324 height 24
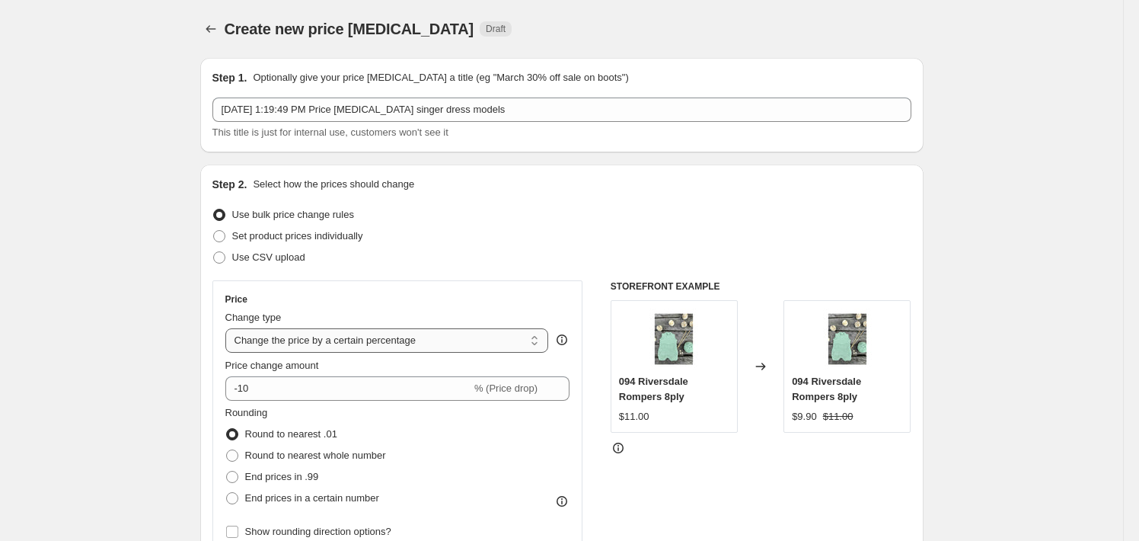
select select "to"
click at [228, 328] on select "Change the price to a certain amount Change the price by a certain amount Chang…" at bounding box center [387, 340] width 324 height 24
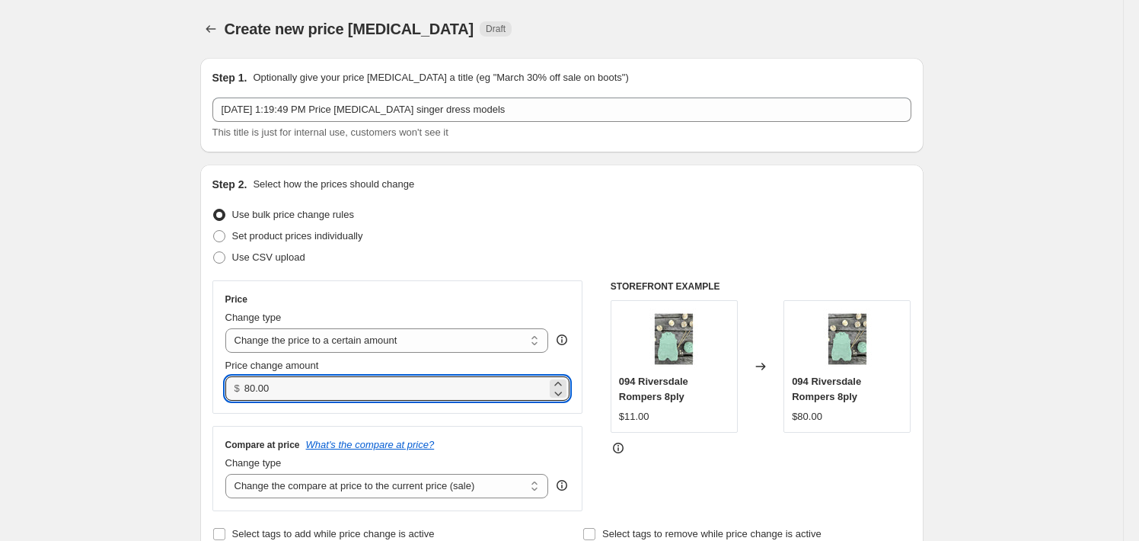
drag, startPoint x: 282, startPoint y: 391, endPoint x: 247, endPoint y: 391, distance: 35.0
click at [247, 391] on div "$ 80.00" at bounding box center [397, 388] width 345 height 24
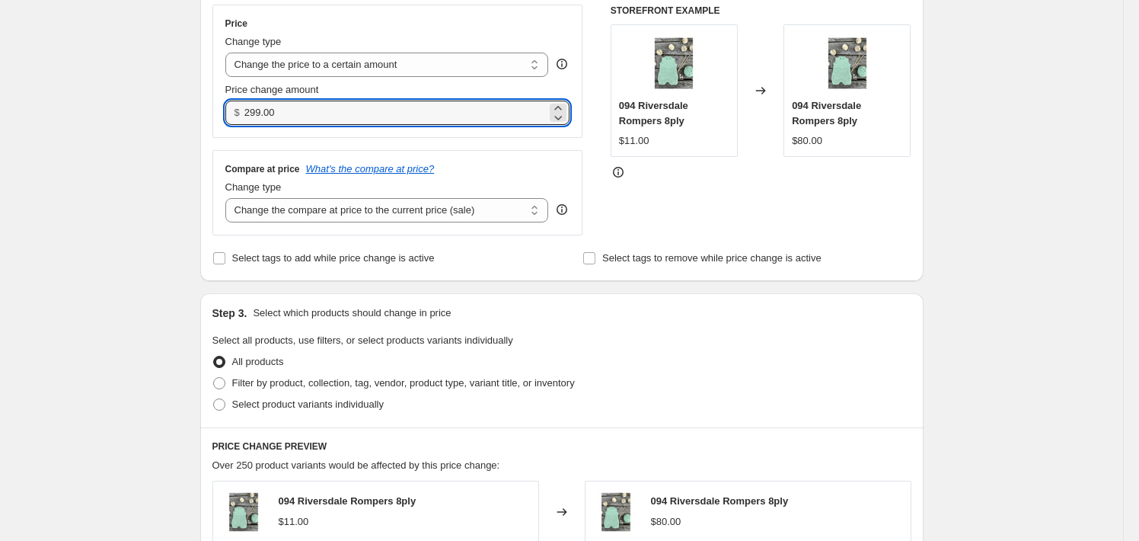
scroll to position [305, 0]
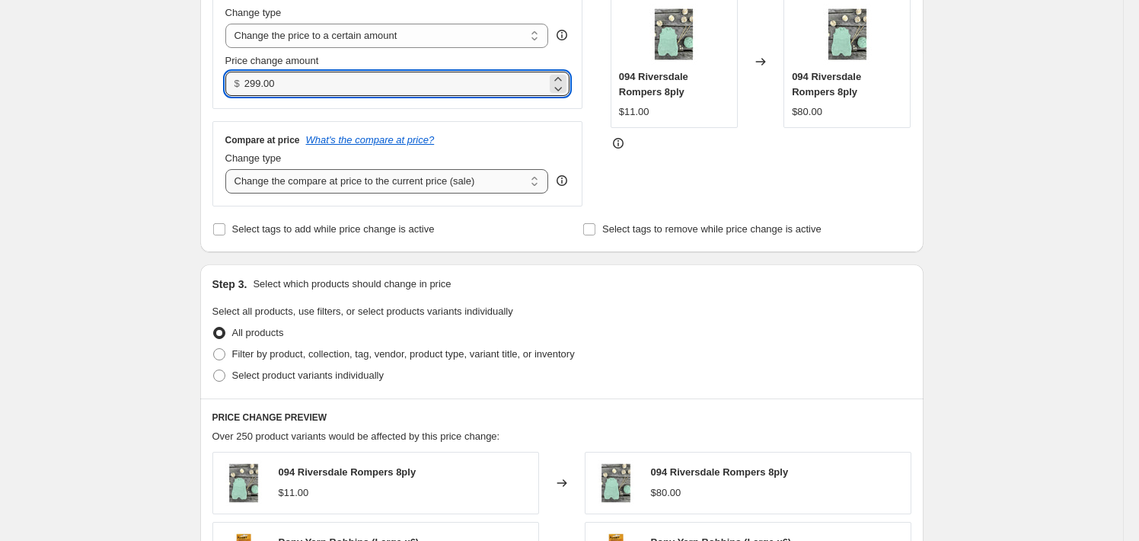
type input "299.00"
click at [492, 185] on select "Change the compare at price to the current price (sale) Change the compare at p…" at bounding box center [387, 181] width 324 height 24
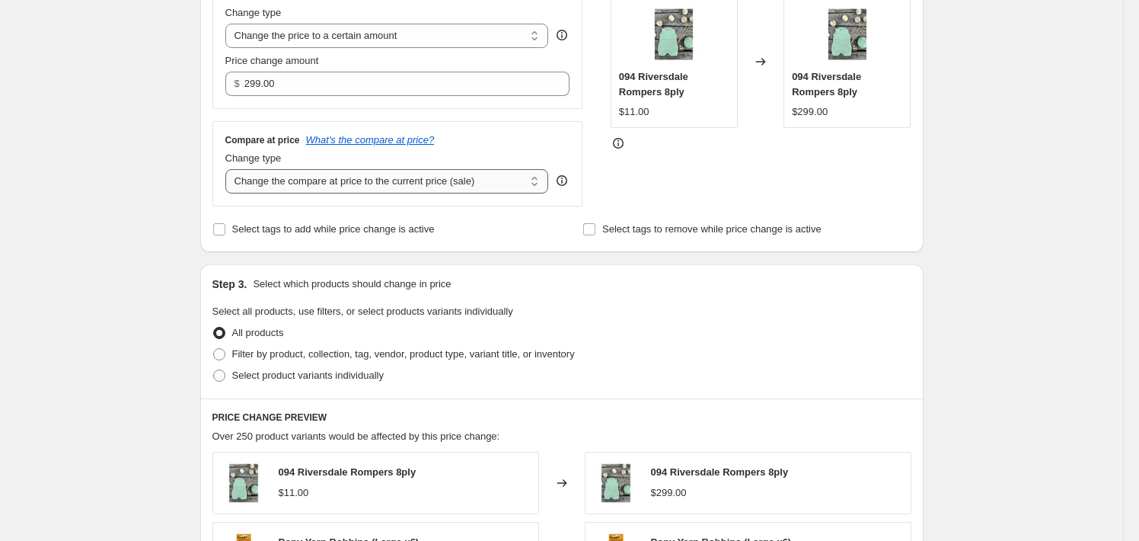
select select "no_change"
click at [228, 169] on select "Change the compare at price to the current price (sale) Change the compare at p…" at bounding box center [387, 181] width 324 height 24
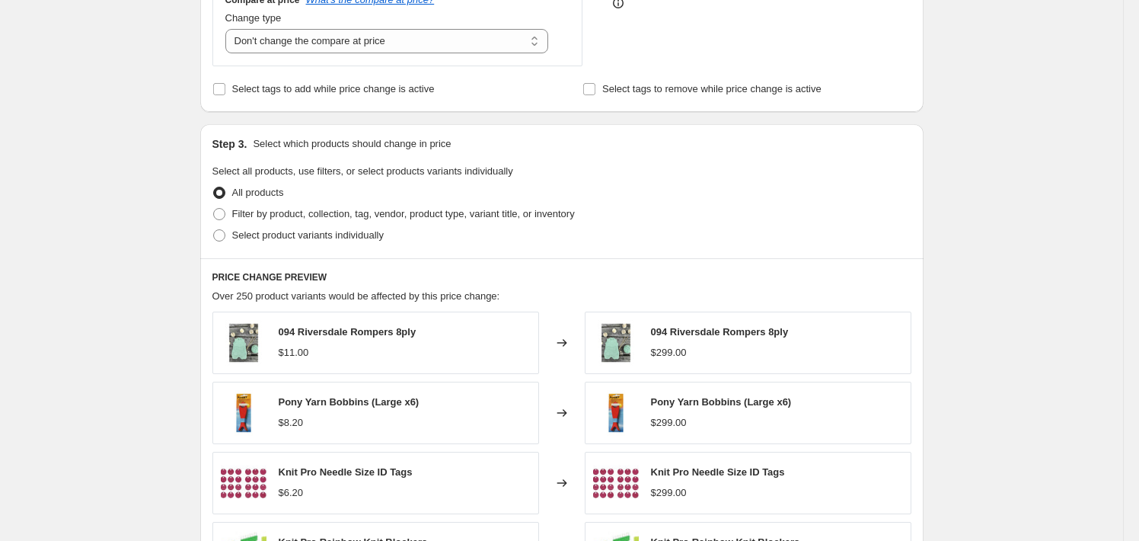
scroll to position [457, 0]
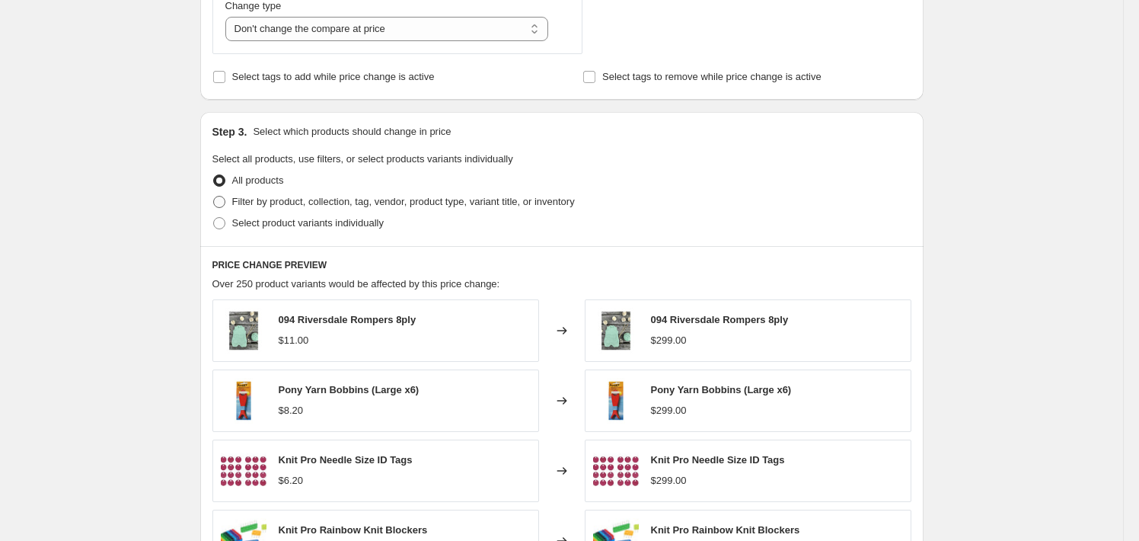
click at [522, 202] on span "Filter by product, collection, tag, vendor, product type, variant title, or inv…" at bounding box center [403, 201] width 343 height 11
click at [214, 196] on input "Filter by product, collection, tag, vendor, product type, variant title, or inv…" at bounding box center [213, 196] width 1 height 1
radio input "true"
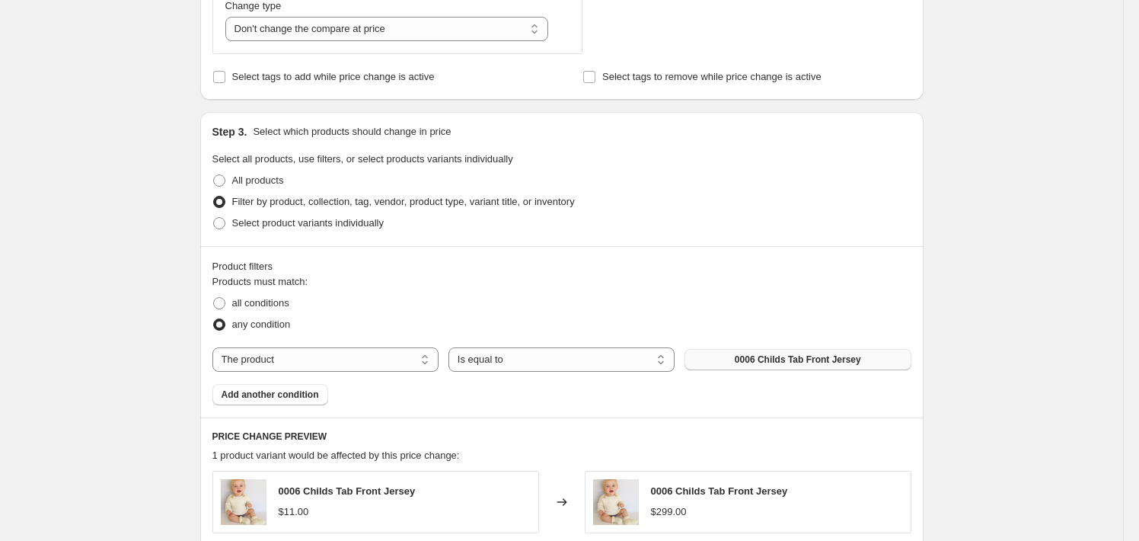
click at [756, 359] on span "0006 Childs Tab Front Jersey" at bounding box center [798, 359] width 126 height 12
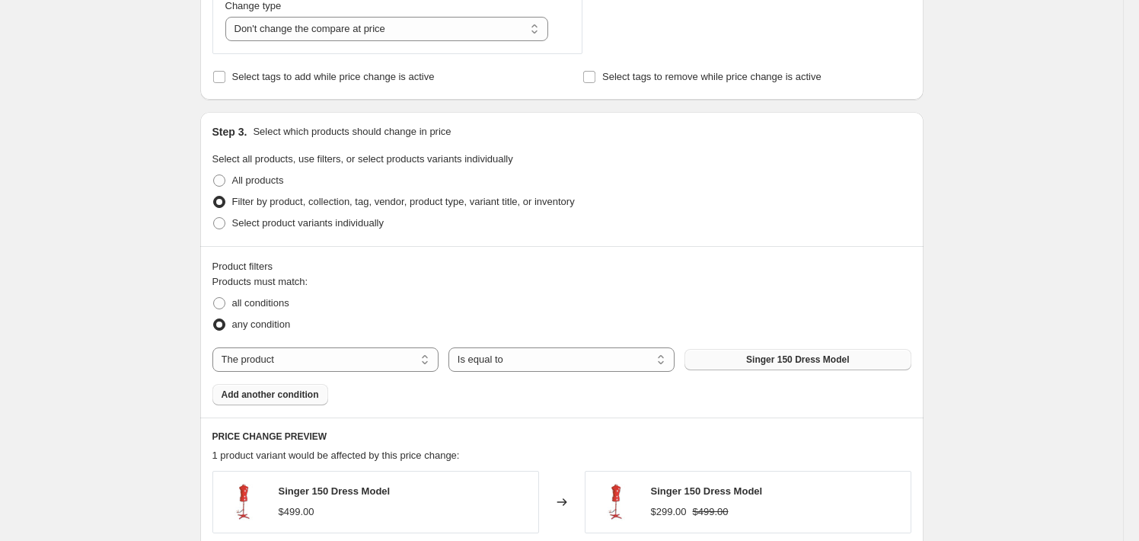
click at [270, 399] on span "Add another condition" at bounding box center [270, 394] width 97 height 12
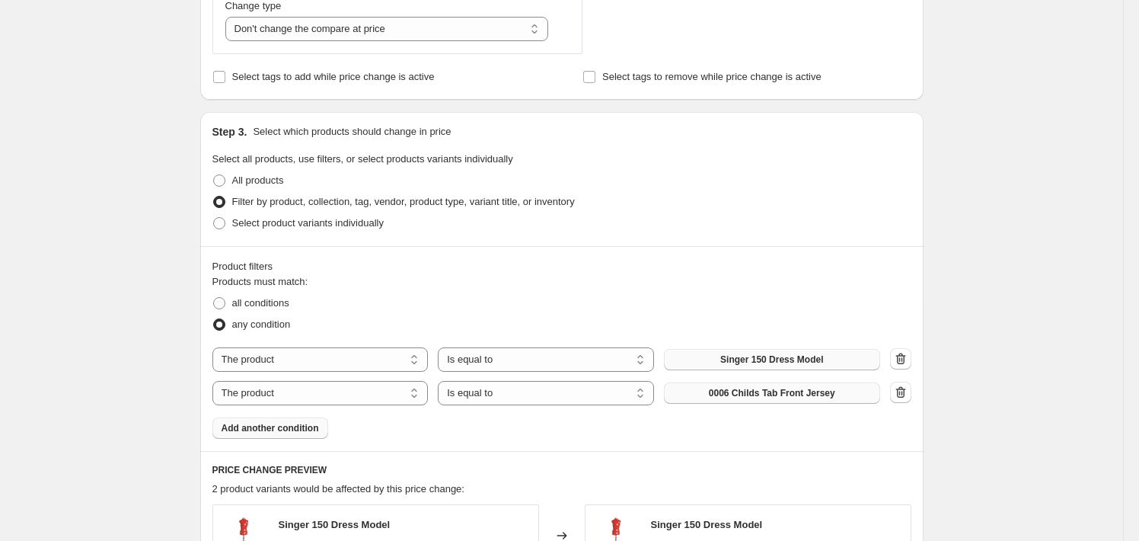
click at [818, 387] on button "0006 Childs Tab Front Jersey" at bounding box center [772, 392] width 216 height 21
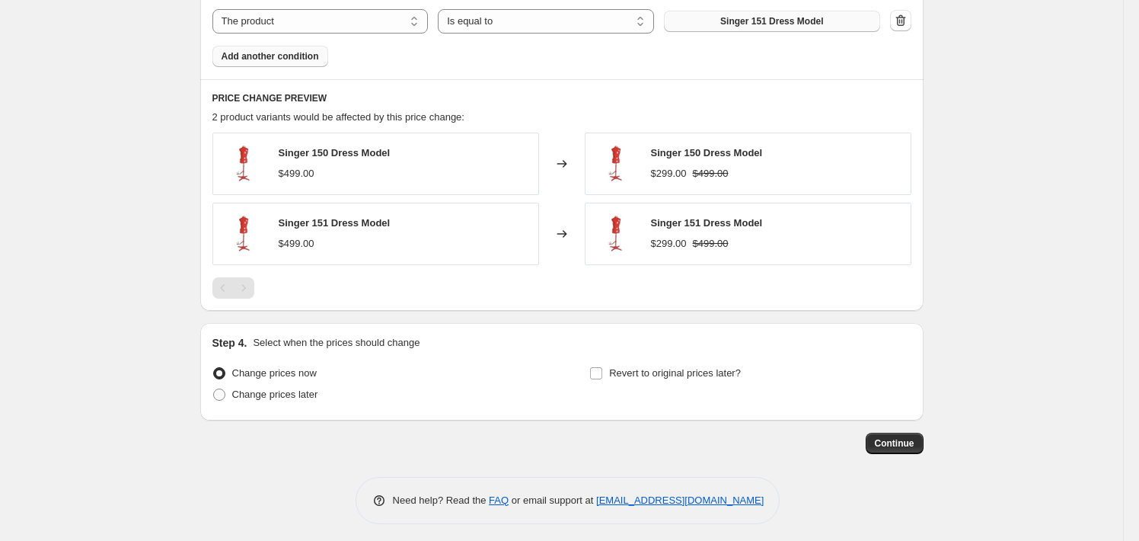
scroll to position [834, 0]
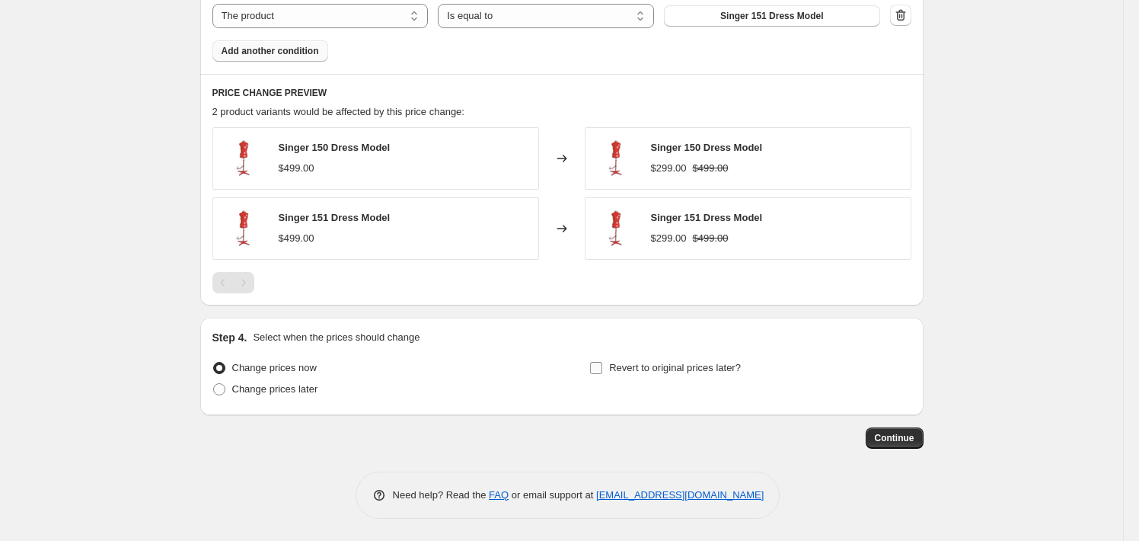
click at [652, 368] on span "Revert to original prices later?" at bounding box center [675, 367] width 132 height 11
click at [602, 368] on input "Revert to original prices later?" at bounding box center [596, 368] width 12 height 12
checkbox input "true"
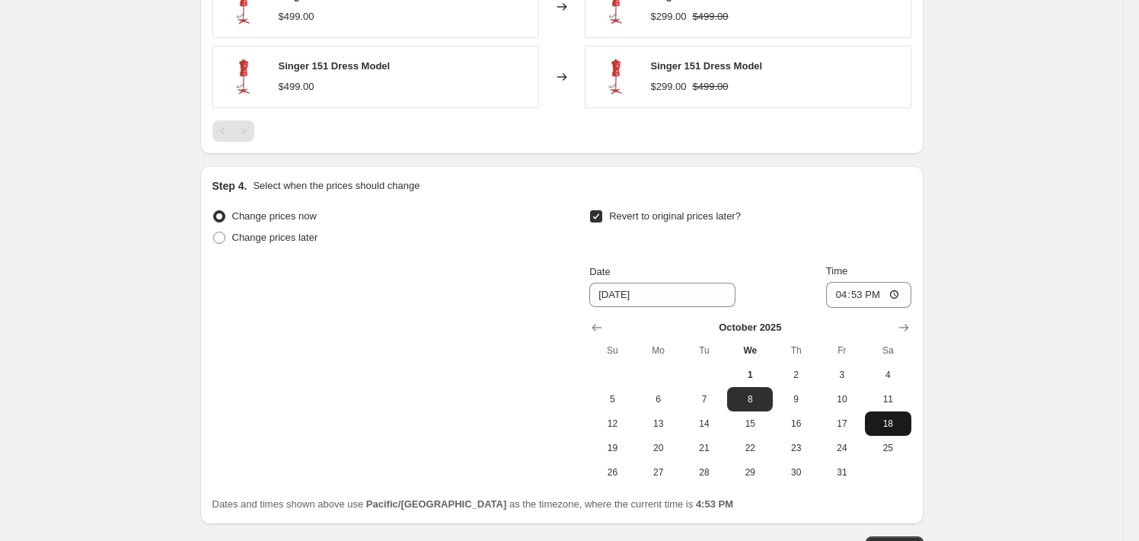
scroll to position [986, 0]
click at [909, 329] on icon "Show next month, November 2025" at bounding box center [903, 326] width 15 height 15
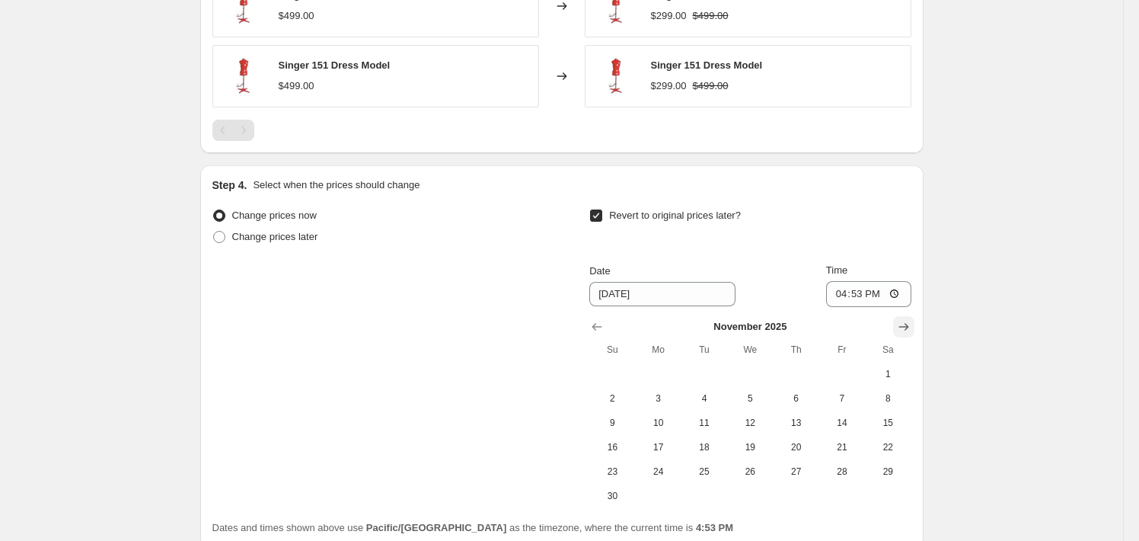
click at [909, 329] on icon "Show next month, December 2025" at bounding box center [903, 326] width 15 height 15
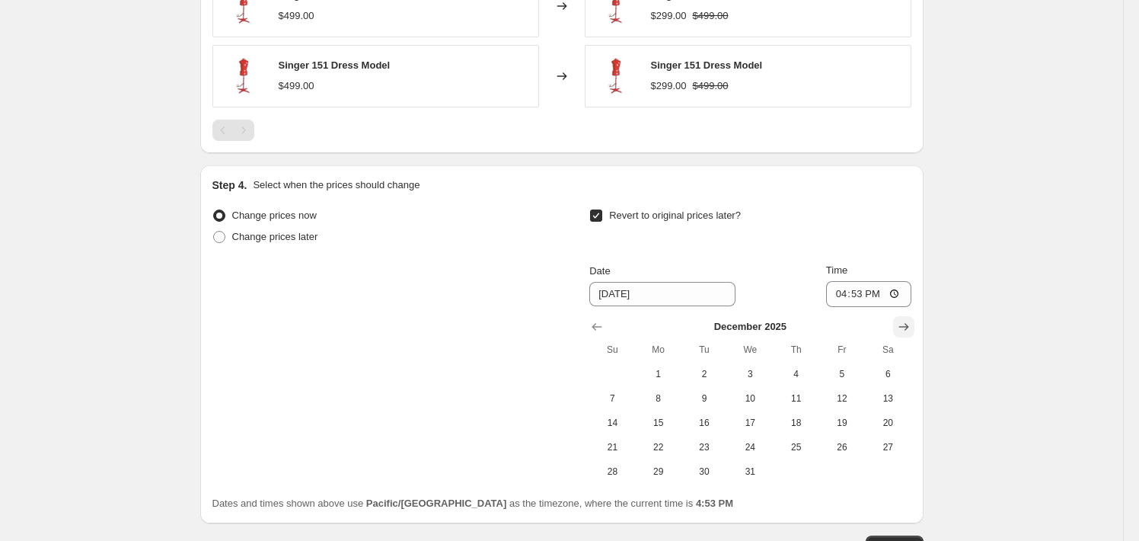
click at [909, 329] on icon "Show next month, January 2026" at bounding box center [903, 326] width 15 height 15
click at [888, 470] on span "31" at bounding box center [887, 471] width 33 height 12
type input "[DATE]"
click at [853, 295] on input "16:53" at bounding box center [868, 294] width 85 height 26
type input "23:59"
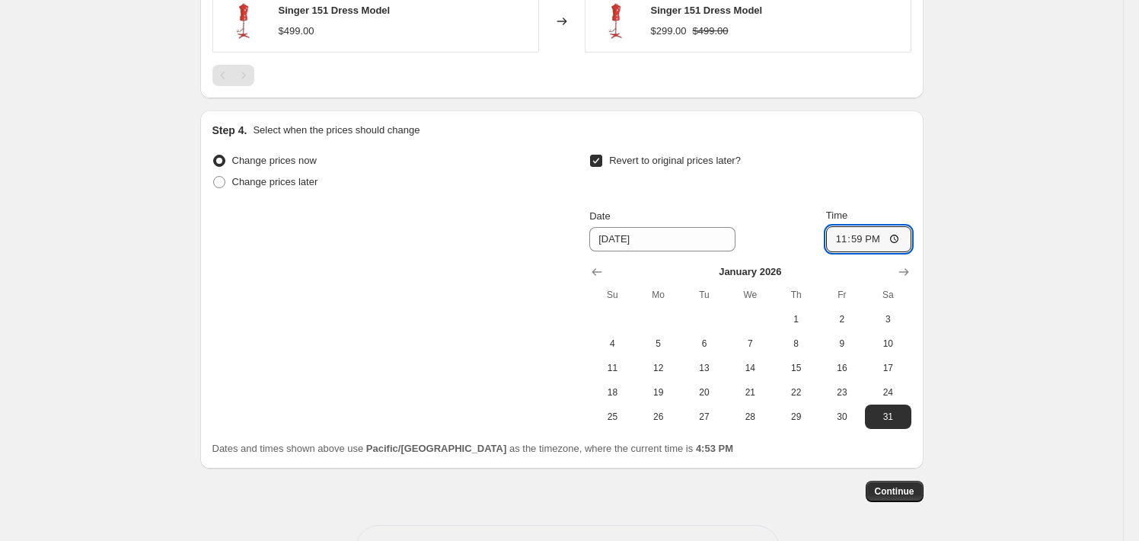
scroll to position [1094, 0]
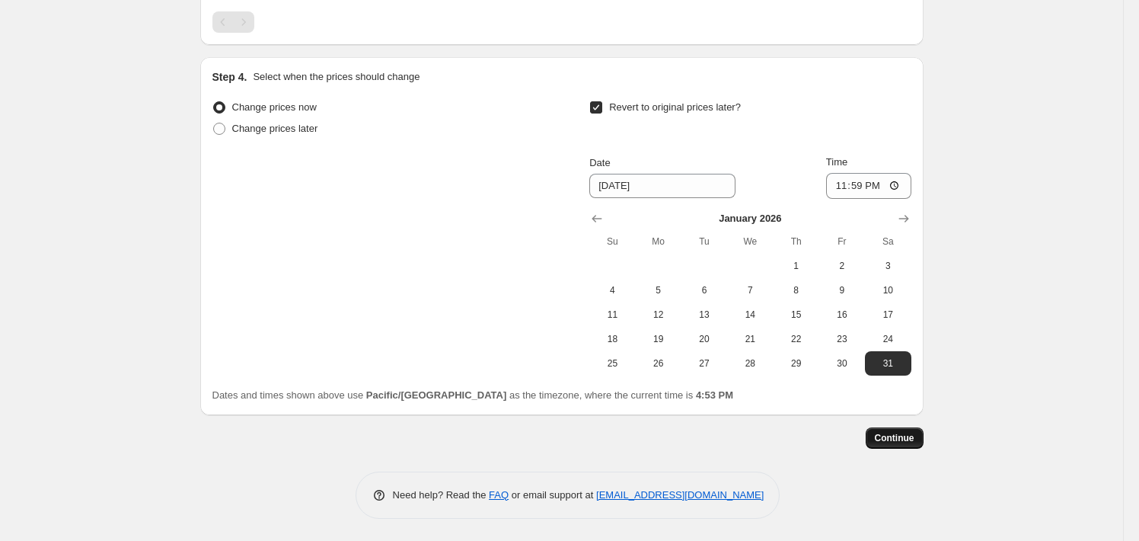
click at [904, 432] on span "Continue" at bounding box center [895, 438] width 40 height 12
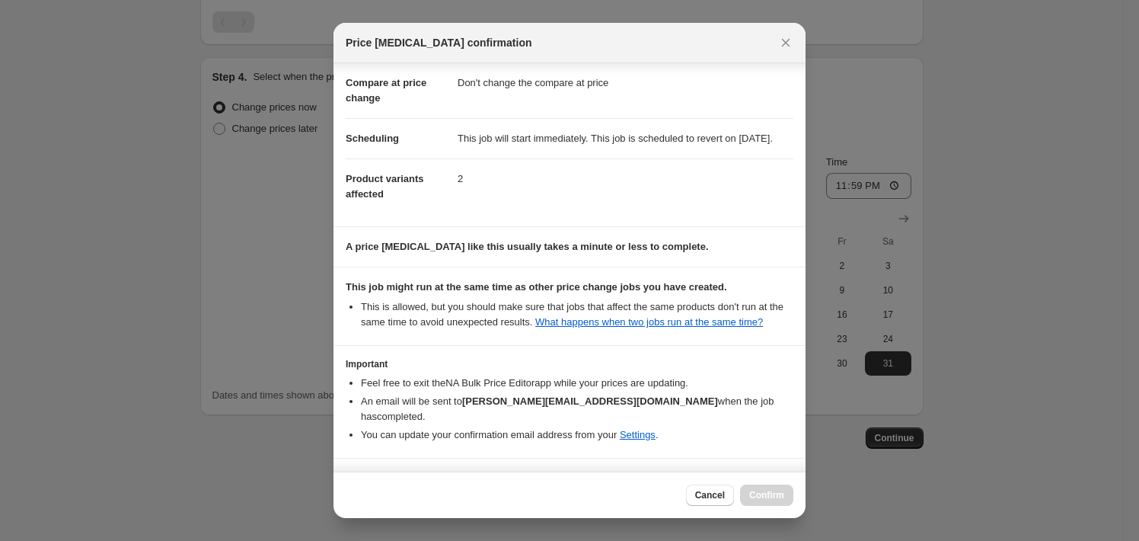
scroll to position [114, 0]
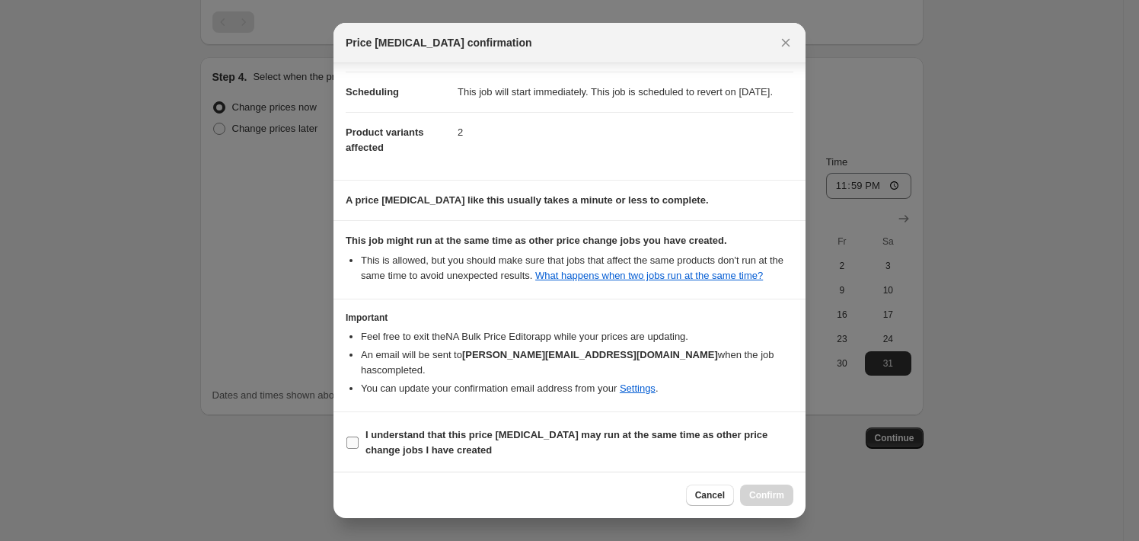
click at [592, 429] on b "I understand that this price [MEDICAL_DATA] may run at the same time as other p…" at bounding box center [566, 442] width 402 height 27
click at [359, 436] on input "I understand that this price [MEDICAL_DATA] may run at the same time as other p…" at bounding box center [352, 442] width 12 height 12
checkbox input "true"
click at [773, 493] on span "Confirm" at bounding box center [766, 495] width 35 height 12
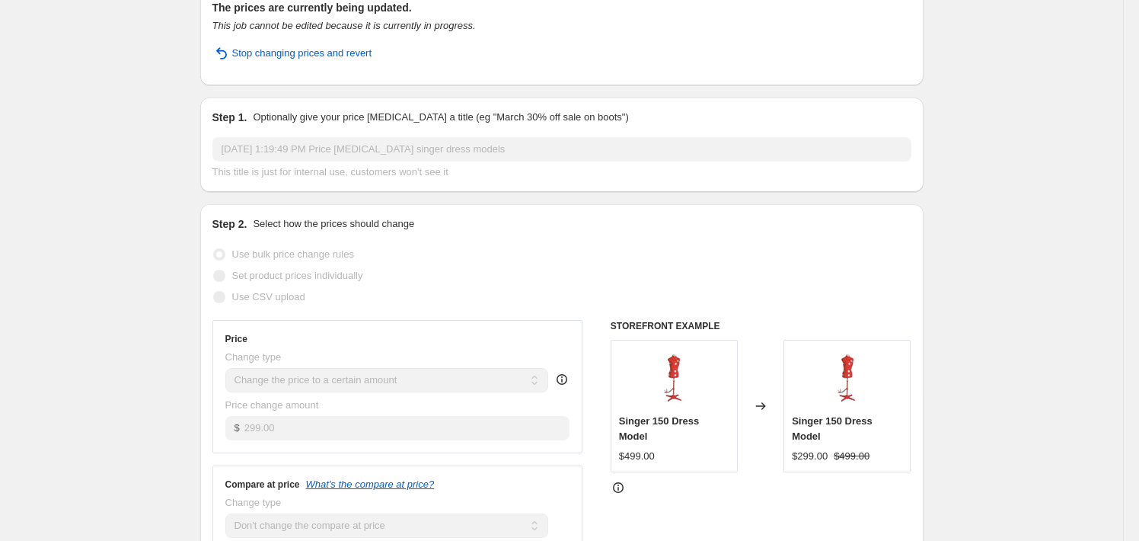
scroll to position [68, 0]
select select "no_change"
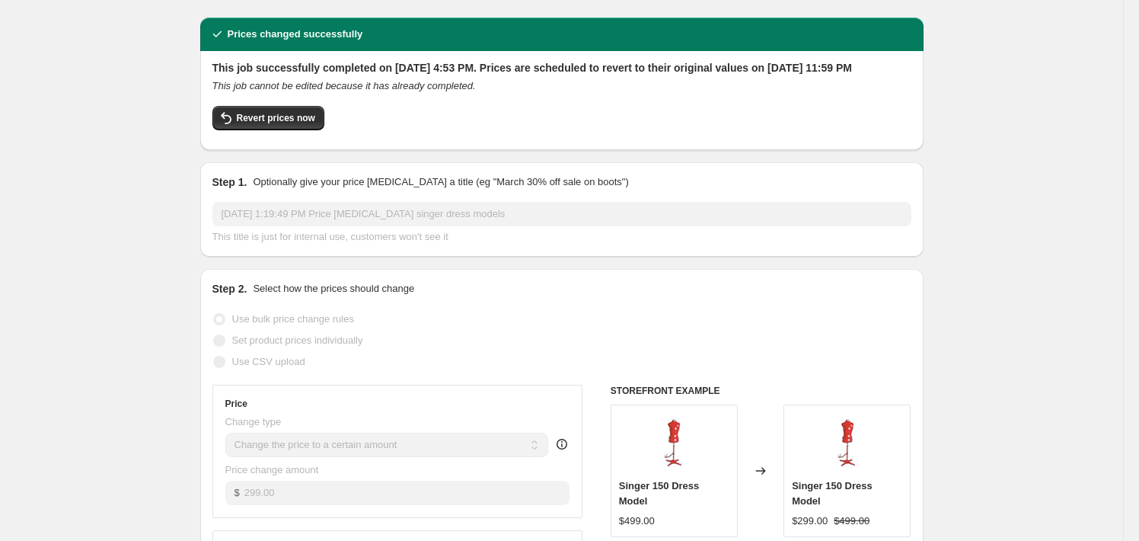
scroll to position [0, 0]
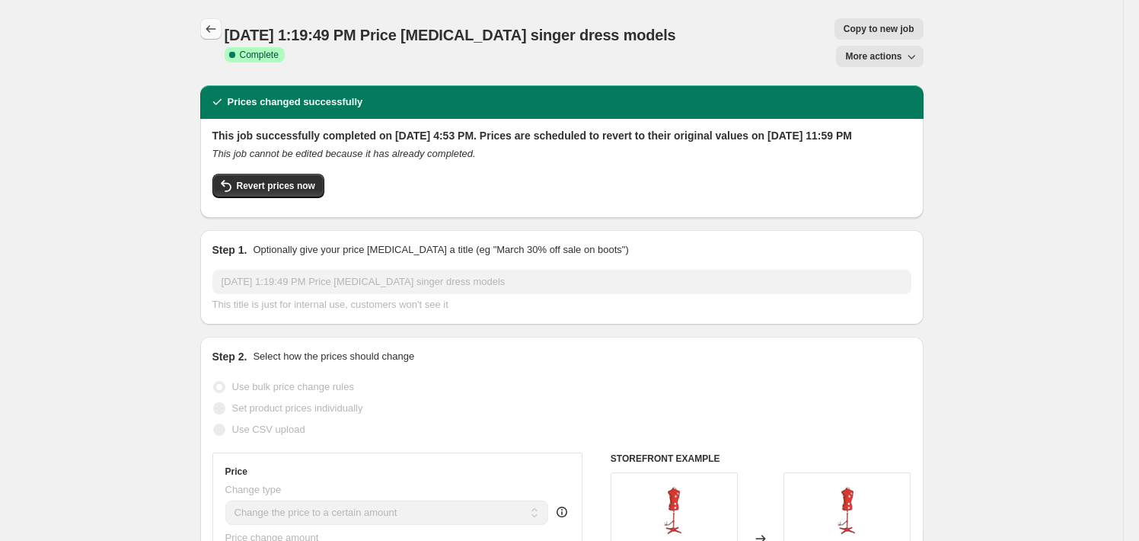
click at [215, 27] on icon "Price change jobs" at bounding box center [210, 28] width 15 height 15
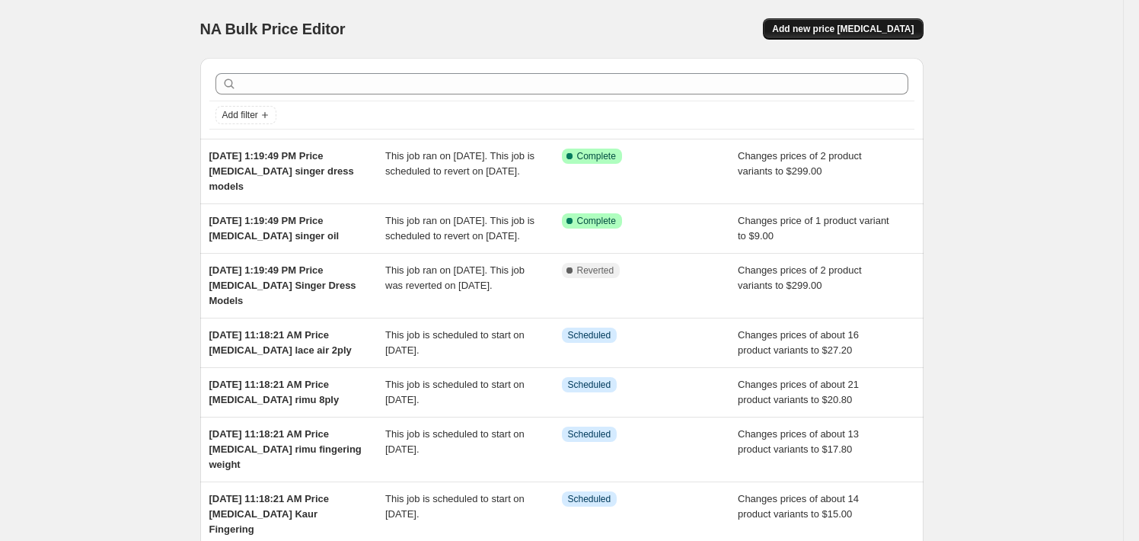
click at [837, 26] on span "Add new price [MEDICAL_DATA]" at bounding box center [843, 29] width 142 height 12
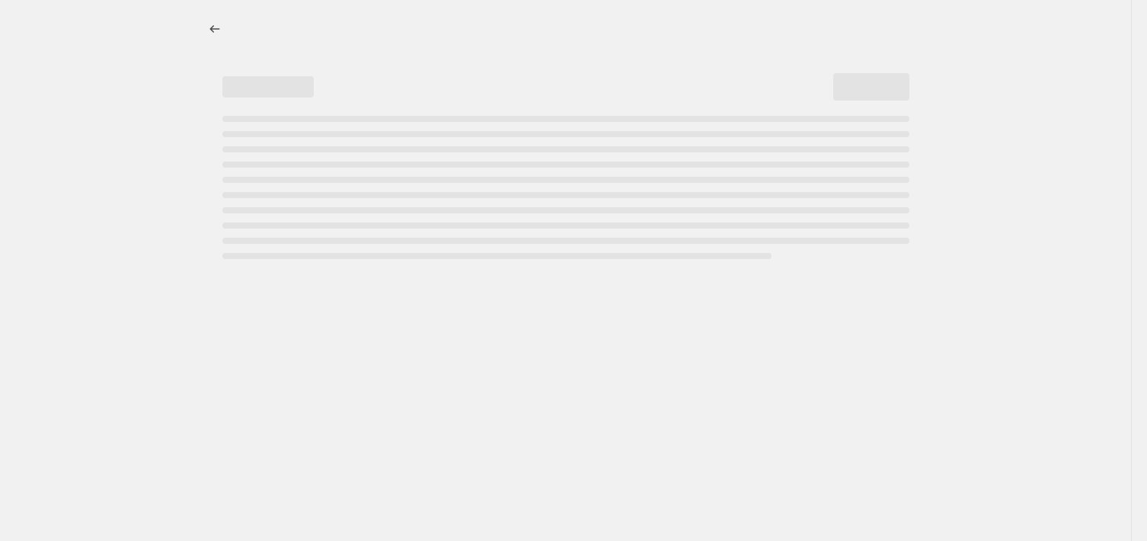
select select "percentage"
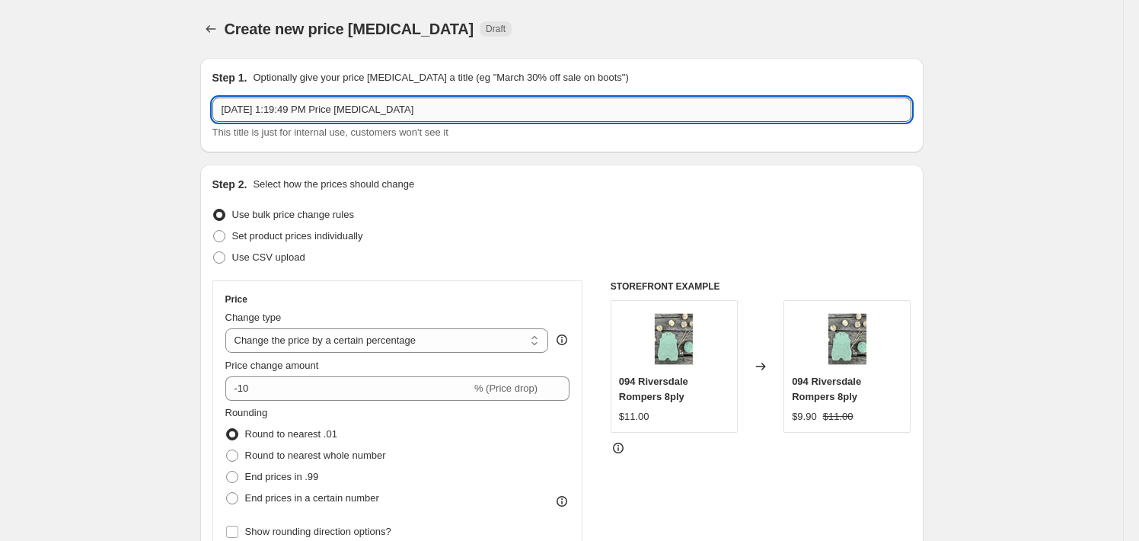
click at [481, 111] on input "[DATE] 1:19:49 PM Price [MEDICAL_DATA]" at bounding box center [561, 109] width 699 height 24
type input "[DATE] 1:19:49 PM Price [MEDICAL_DATA] singer 4411"
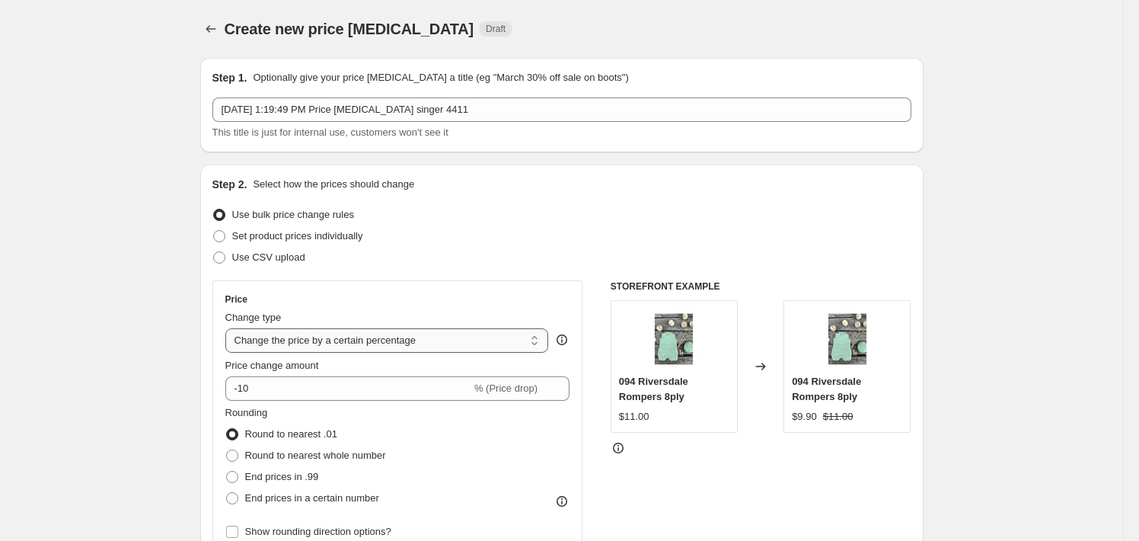
click at [397, 333] on select "Change the price to a certain amount Change the price by a certain amount Chang…" at bounding box center [387, 340] width 324 height 24
select select "to"
click at [228, 328] on select "Change the price to a certain amount Change the price by a certain amount Chang…" at bounding box center [387, 340] width 324 height 24
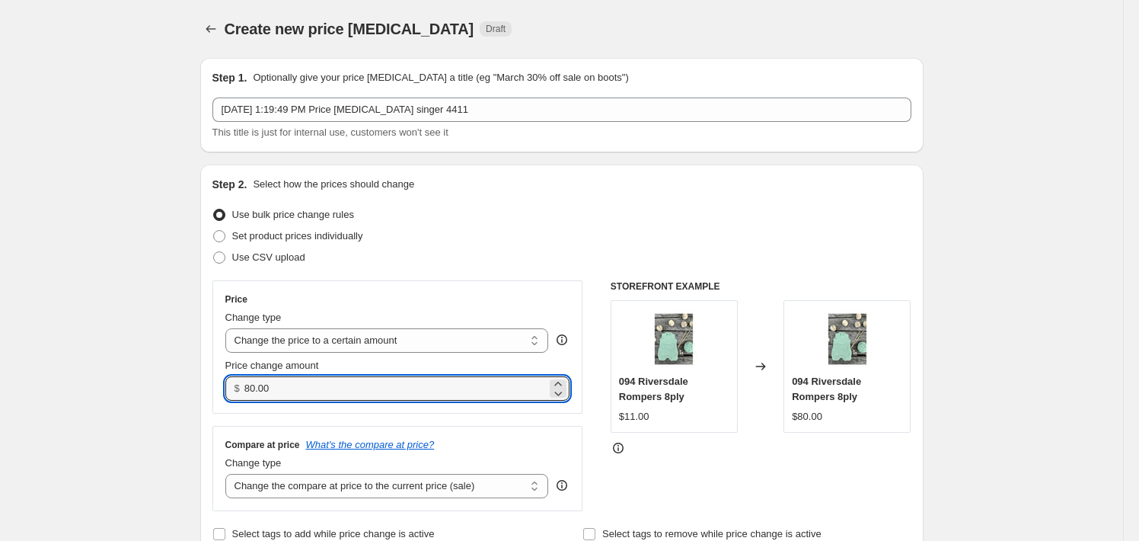
drag, startPoint x: 266, startPoint y: 386, endPoint x: 220, endPoint y: 385, distance: 46.4
click at [220, 385] on div "Price Change type Change the price to a certain amount Change the price by a ce…" at bounding box center [397, 346] width 371 height 133
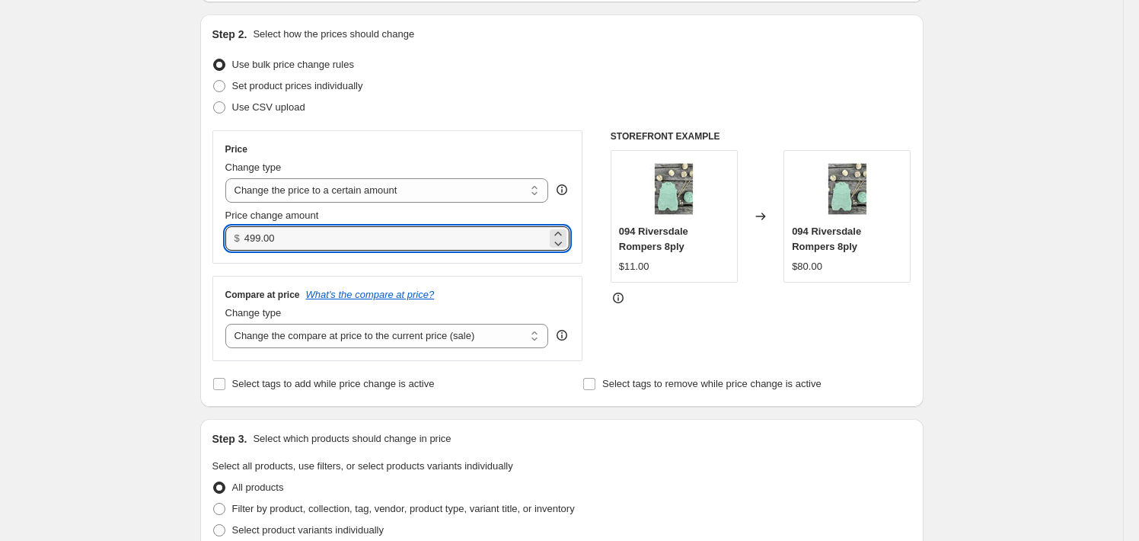
scroll to position [152, 0]
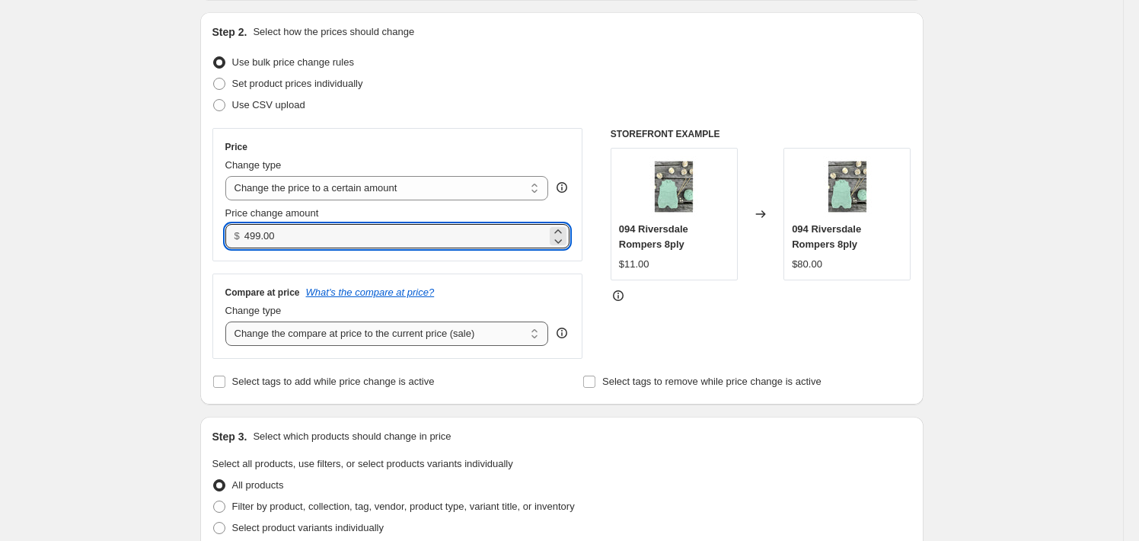
type input "499.00"
click at [455, 336] on select "Change the compare at price to the current price (sale) Change the compare at p…" at bounding box center [387, 333] width 324 height 24
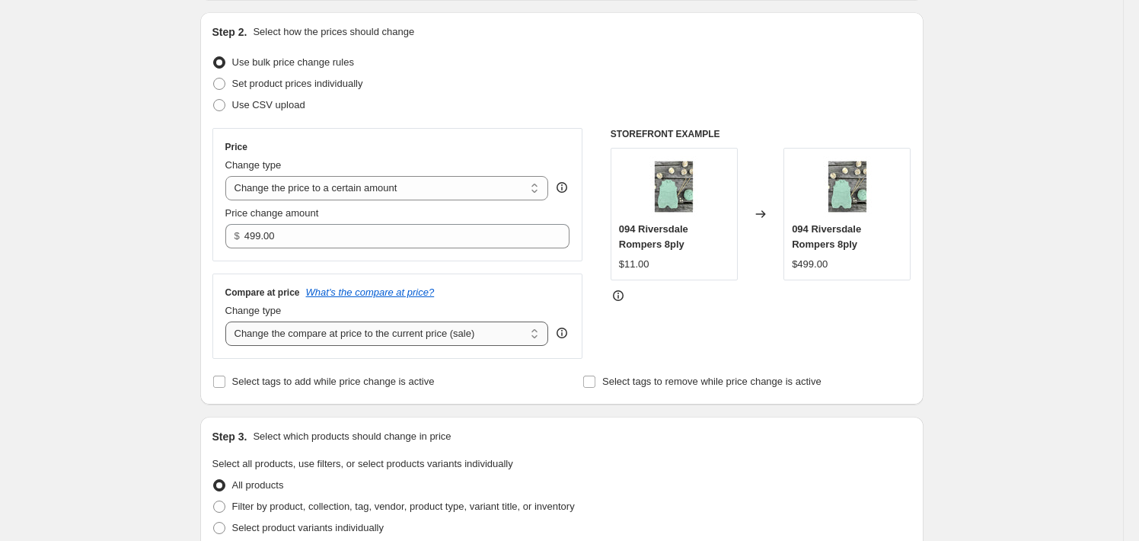
select select "no_change"
click at [228, 321] on select "Change the compare at price to the current price (sale) Change the compare at p…" at bounding box center [387, 333] width 324 height 24
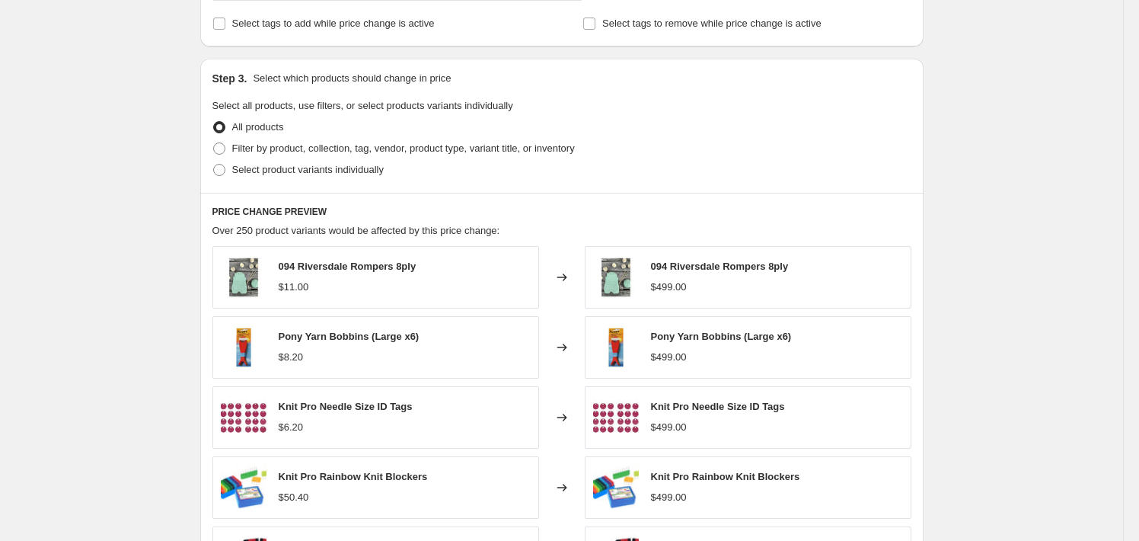
scroll to position [533, 0]
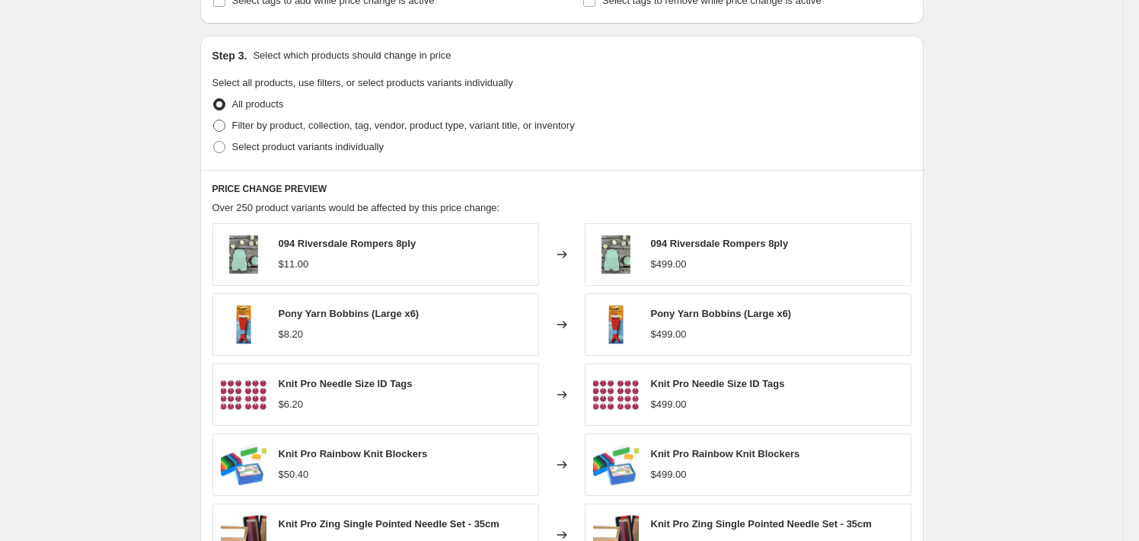
click at [402, 127] on span "Filter by product, collection, tag, vendor, product type, variant title, or inv…" at bounding box center [403, 125] width 343 height 11
click at [214, 120] on input "Filter by product, collection, tag, vendor, product type, variant title, or inv…" at bounding box center [213, 120] width 1 height 1
radio input "true"
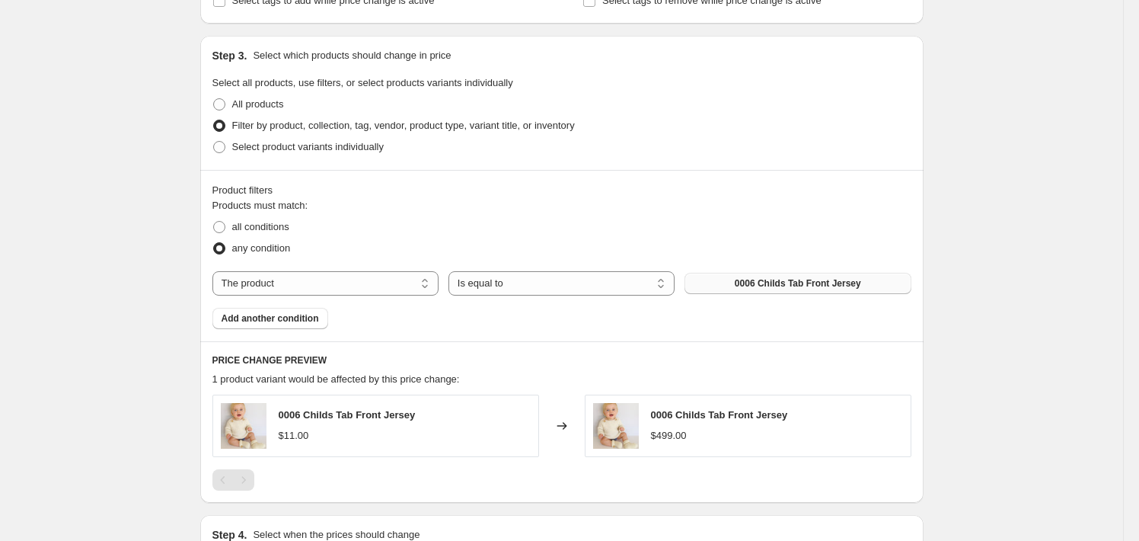
click at [835, 287] on span "0006 Childs Tab Front Jersey" at bounding box center [798, 283] width 126 height 12
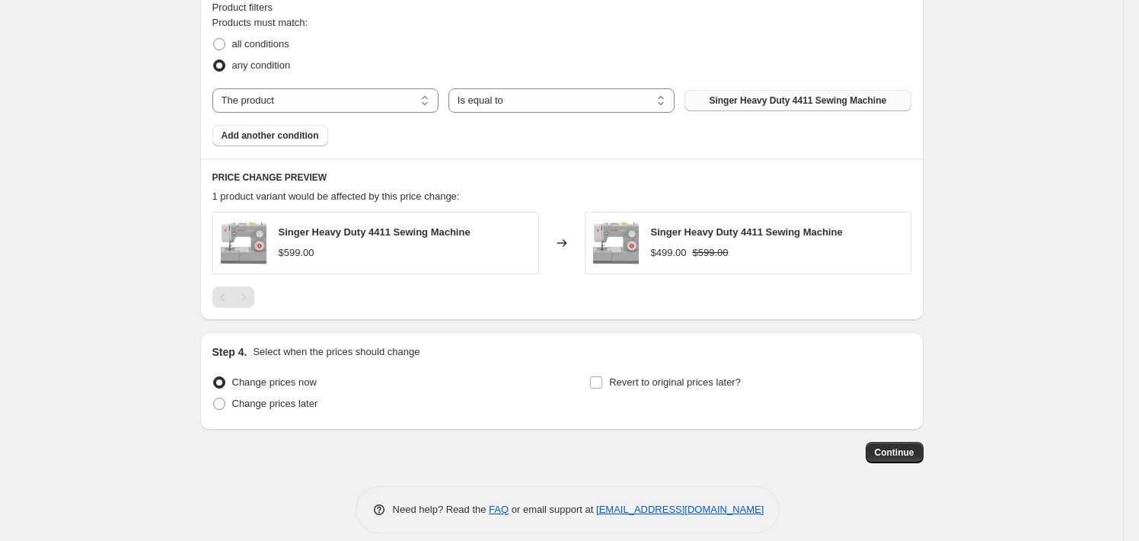
scroll to position [730, 0]
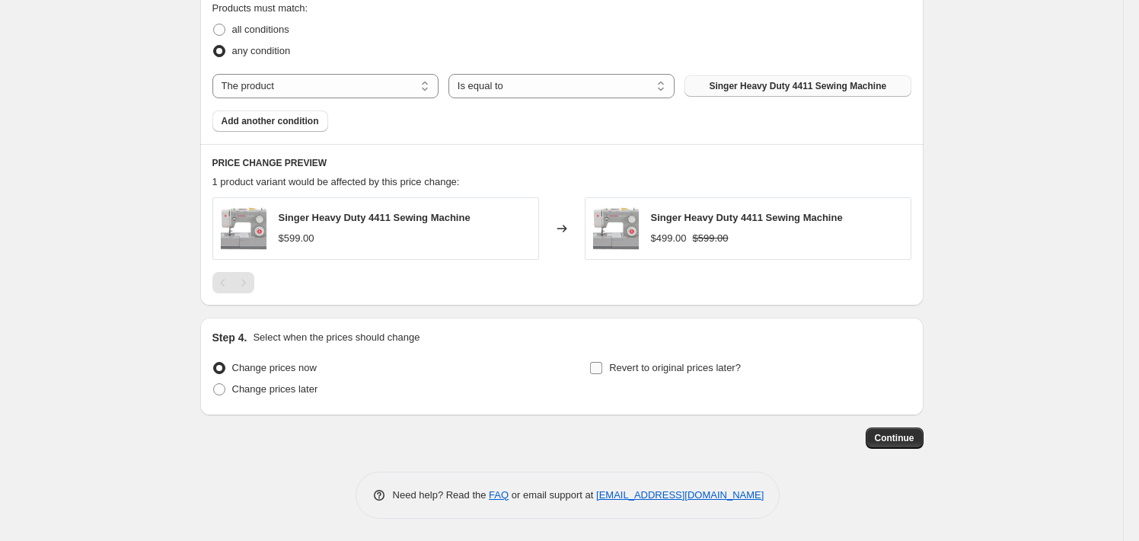
click at [595, 368] on input "Revert to original prices later?" at bounding box center [596, 368] width 12 height 12
checkbox input "true"
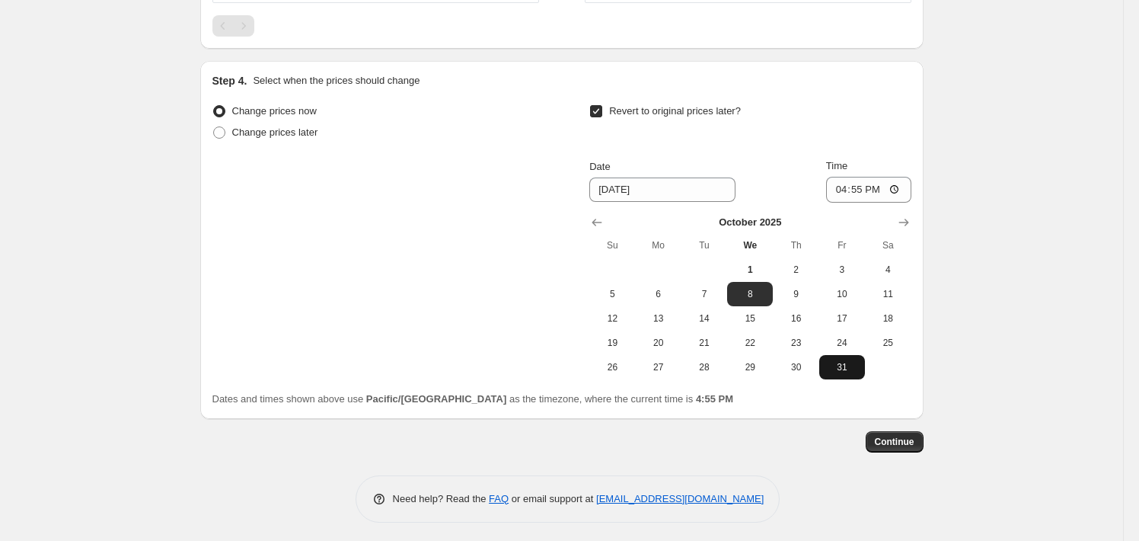
scroll to position [990, 0]
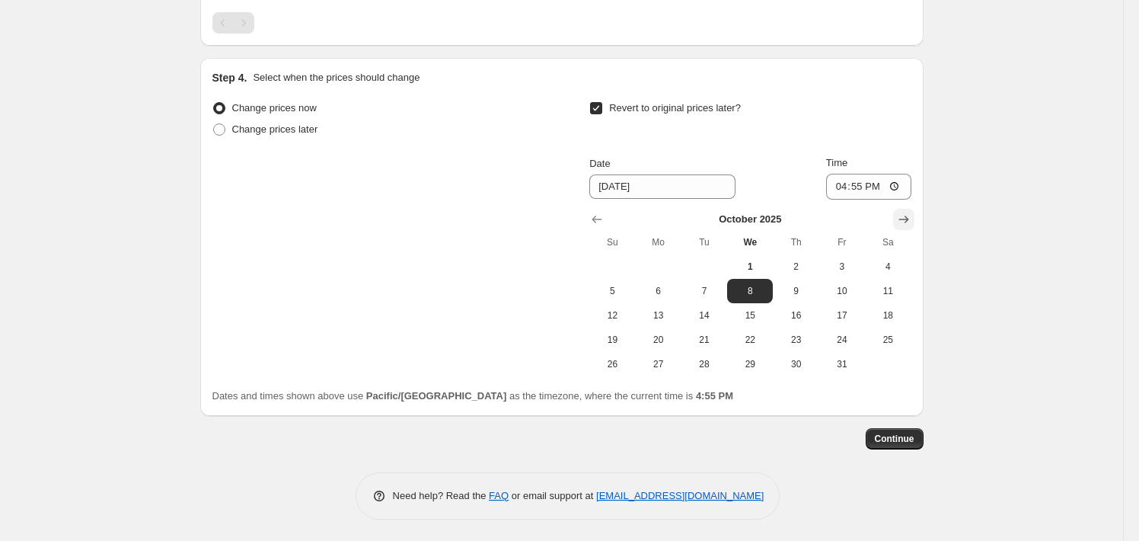
click at [906, 214] on icon "Show next month, November 2025" at bounding box center [903, 219] width 15 height 15
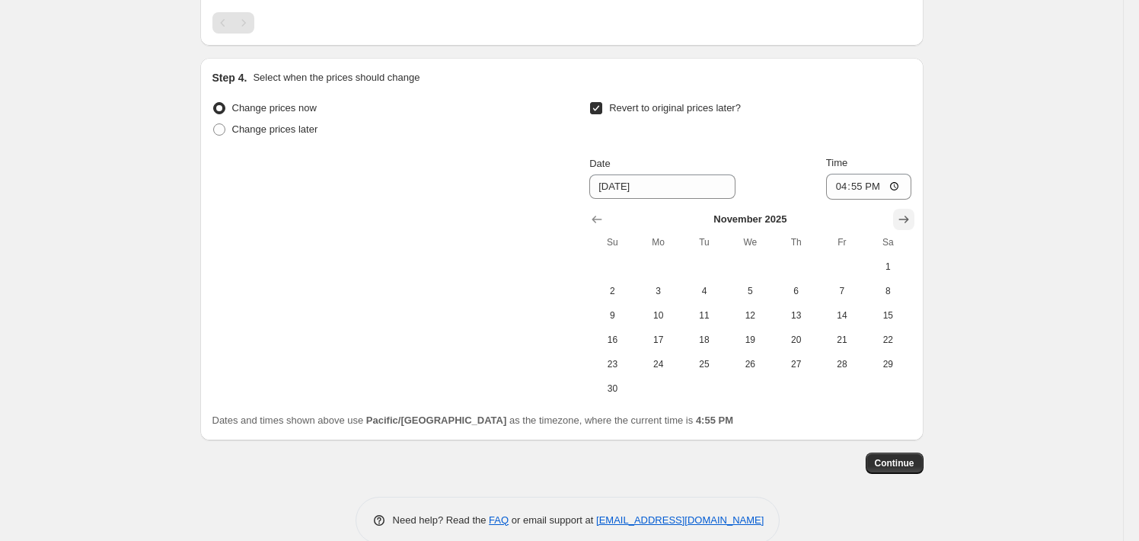
click at [906, 214] on icon "Show next month, December 2025" at bounding box center [903, 219] width 15 height 15
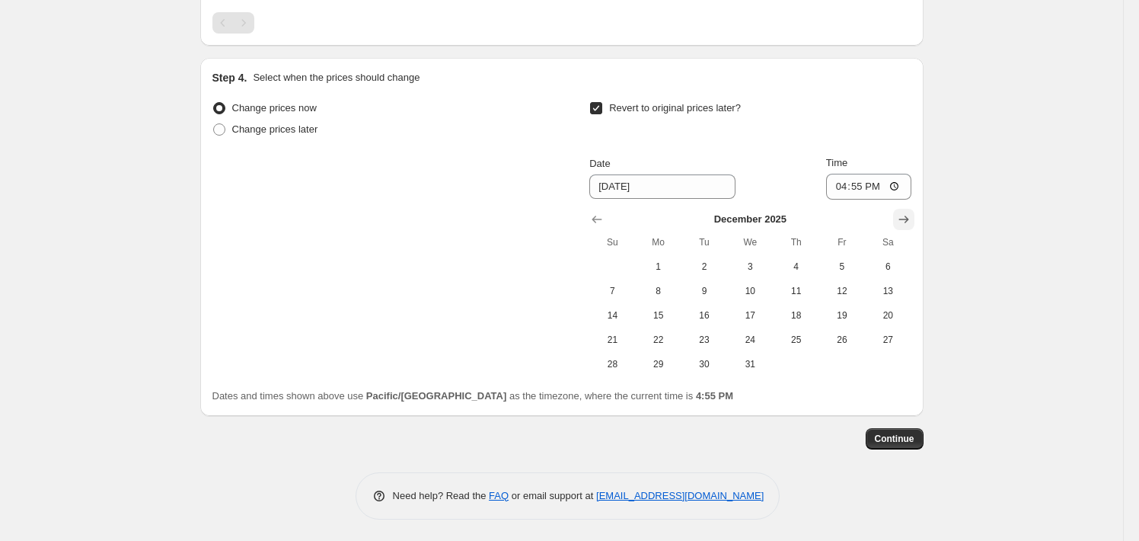
click at [906, 214] on icon "Show next month, January 2026" at bounding box center [903, 219] width 15 height 15
click at [884, 362] on span "31" at bounding box center [887, 364] width 33 height 12
type input "[DATE]"
click at [841, 190] on input "16:55" at bounding box center [868, 187] width 85 height 26
type input "23:59"
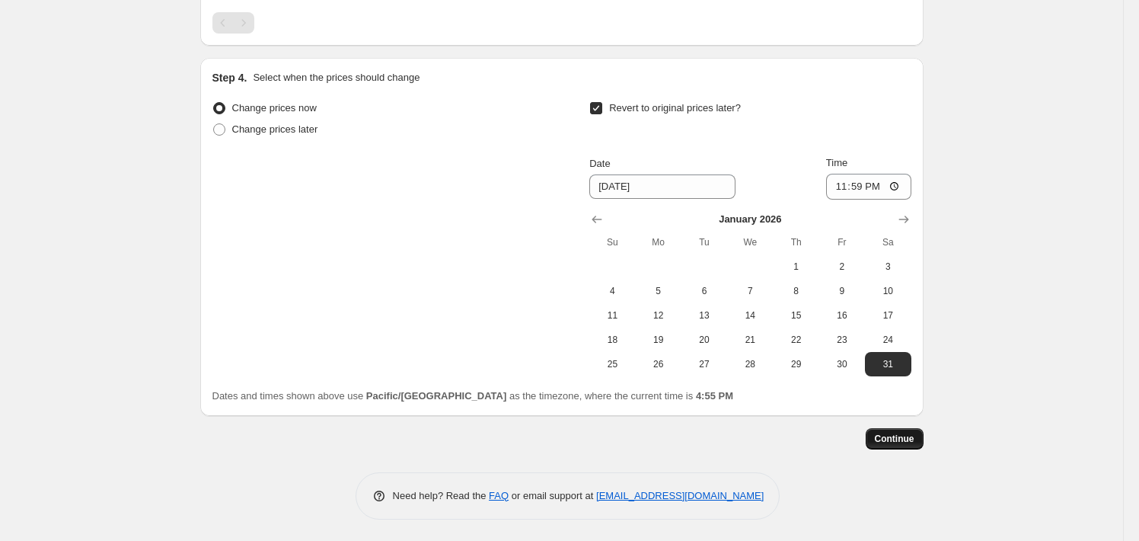
click at [911, 439] on span "Continue" at bounding box center [895, 438] width 40 height 12
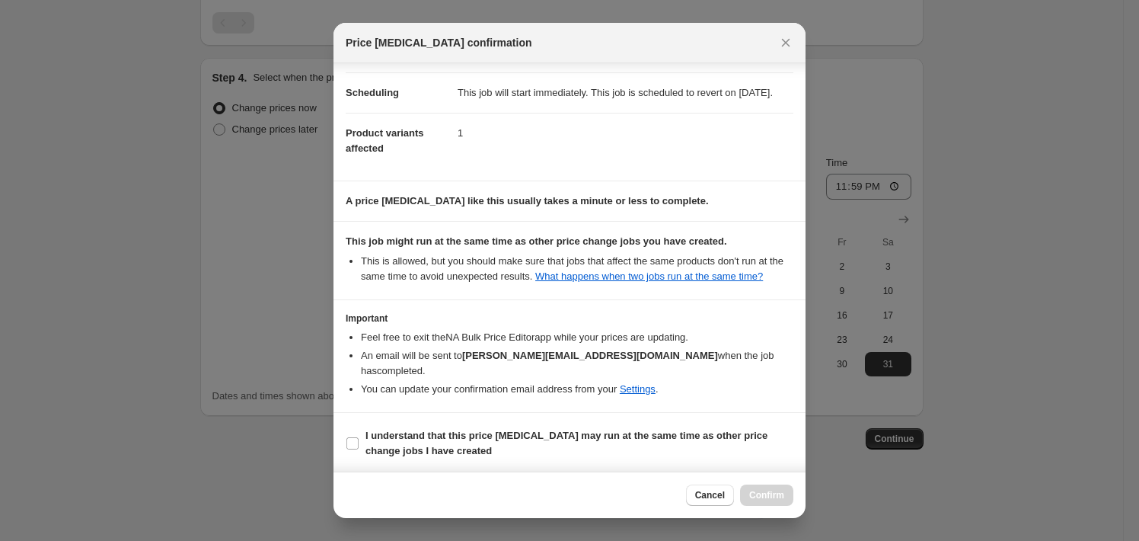
scroll to position [114, 0]
click at [481, 432] on b "I understand that this price [MEDICAL_DATA] may run at the same time as other p…" at bounding box center [566, 442] width 402 height 27
click at [359, 436] on input "I understand that this price [MEDICAL_DATA] may run at the same time as other p…" at bounding box center [352, 442] width 12 height 12
checkbox input "true"
click at [780, 494] on span "Confirm" at bounding box center [766, 495] width 35 height 12
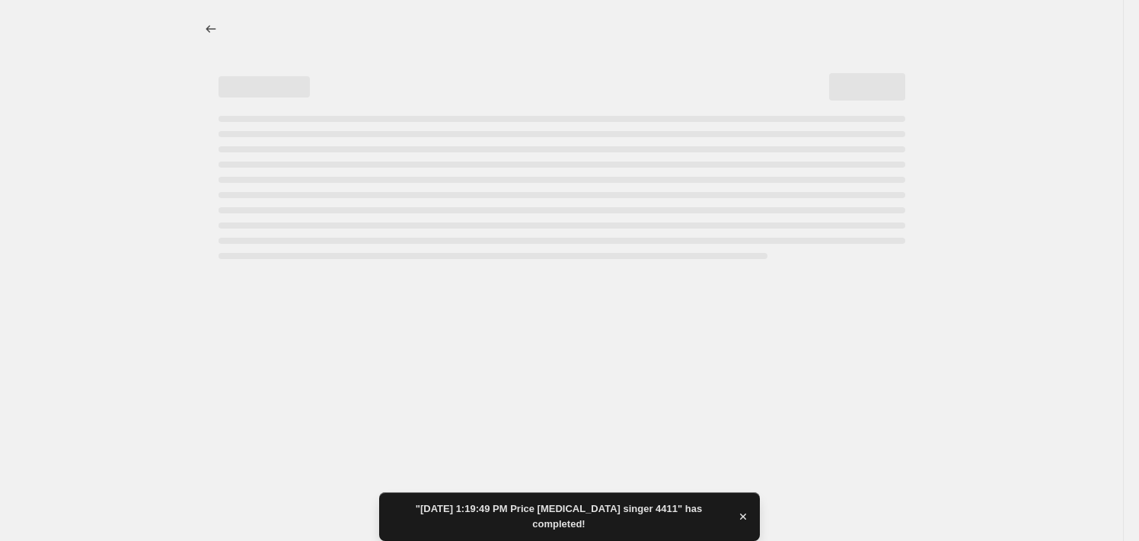
select select "no_change"
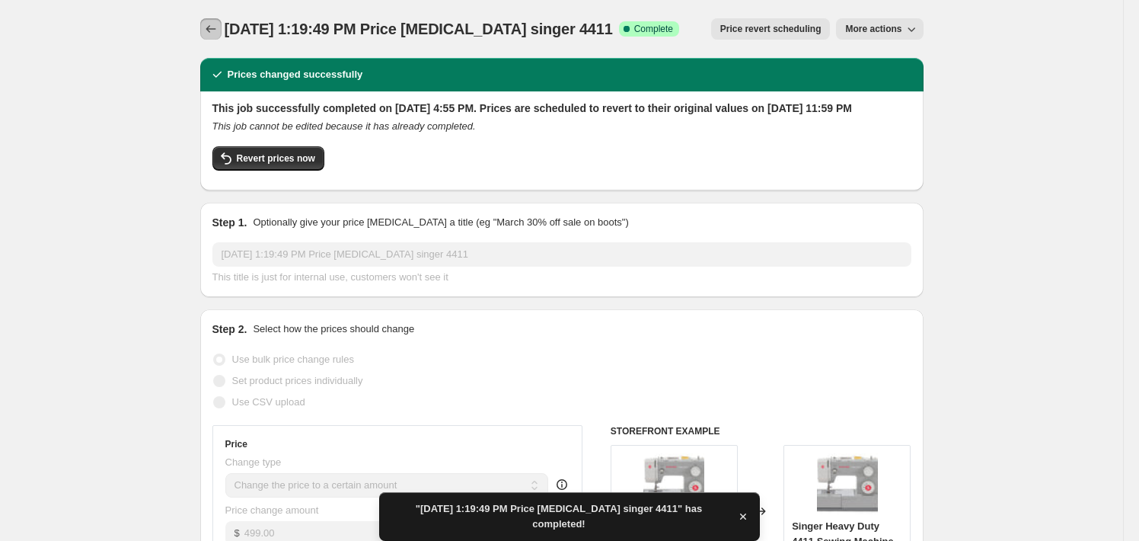
click at [209, 28] on icon "Price change jobs" at bounding box center [210, 28] width 15 height 15
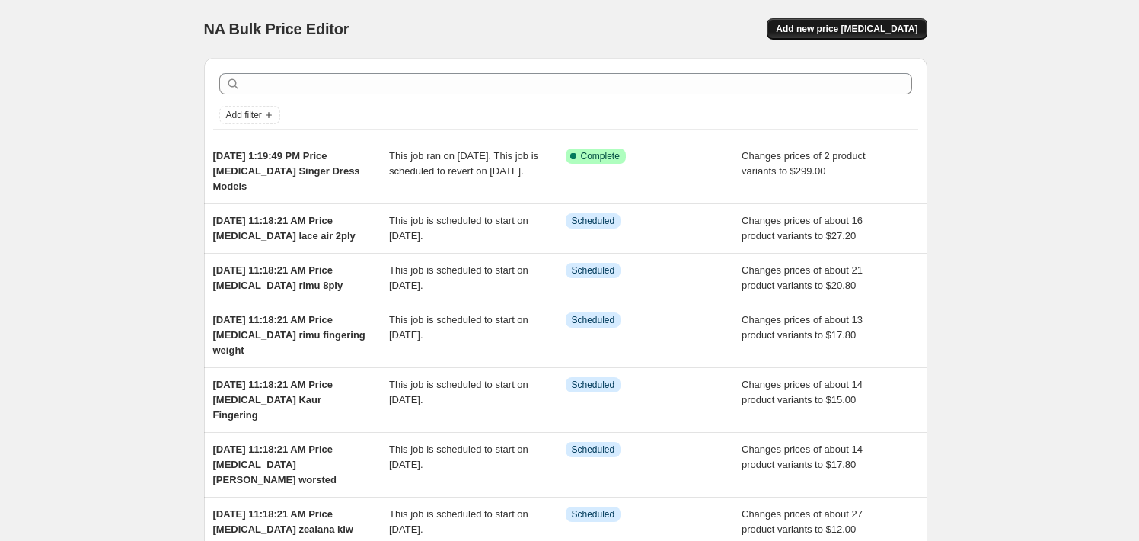
click at [847, 27] on span "Add new price [MEDICAL_DATA]" at bounding box center [847, 29] width 142 height 12
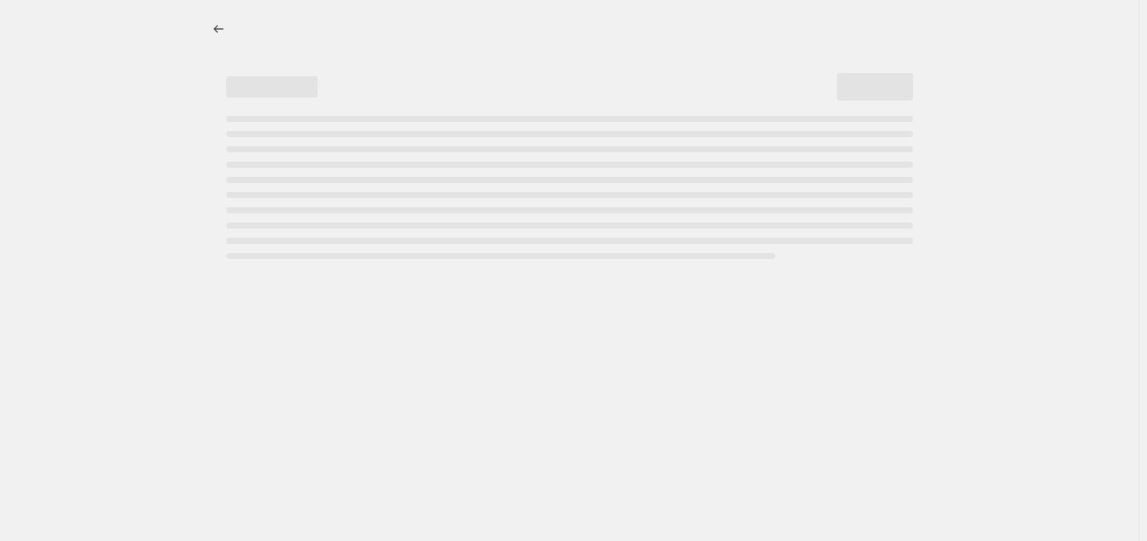
select select "percentage"
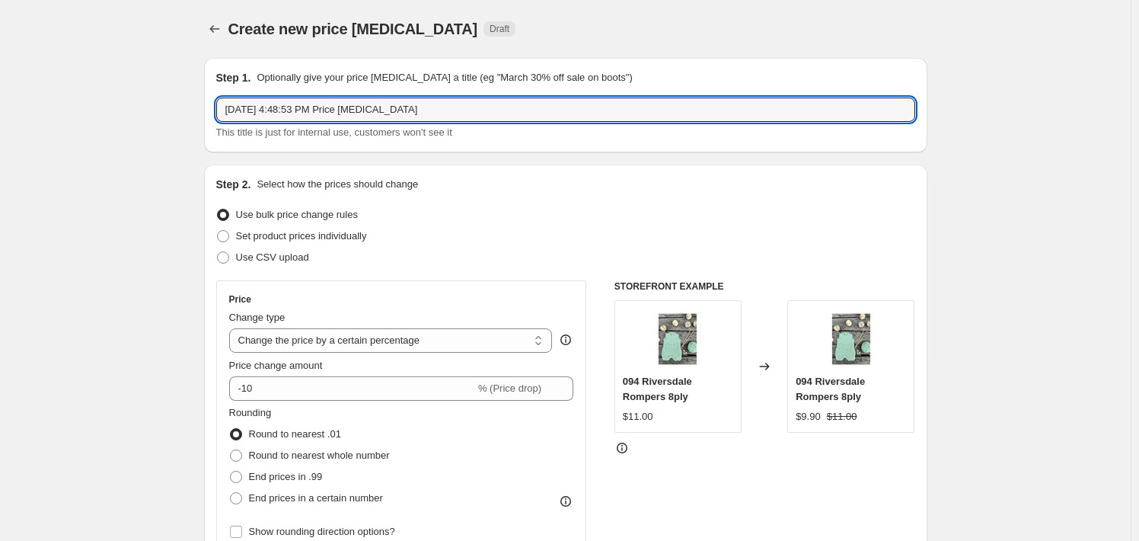
click at [488, 105] on input "Oct 1, 2025, 4:48:53 PM Price change job" at bounding box center [565, 109] width 699 height 24
